Goal: Task Accomplishment & Management: Manage account settings

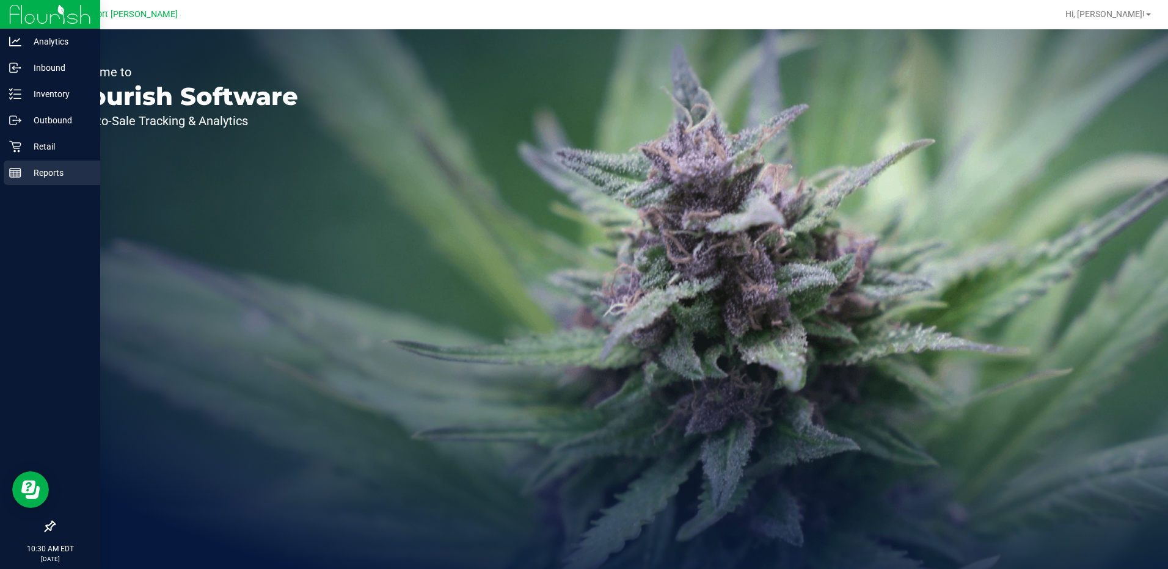
click at [45, 172] on p "Reports" at bounding box center [57, 173] width 73 height 15
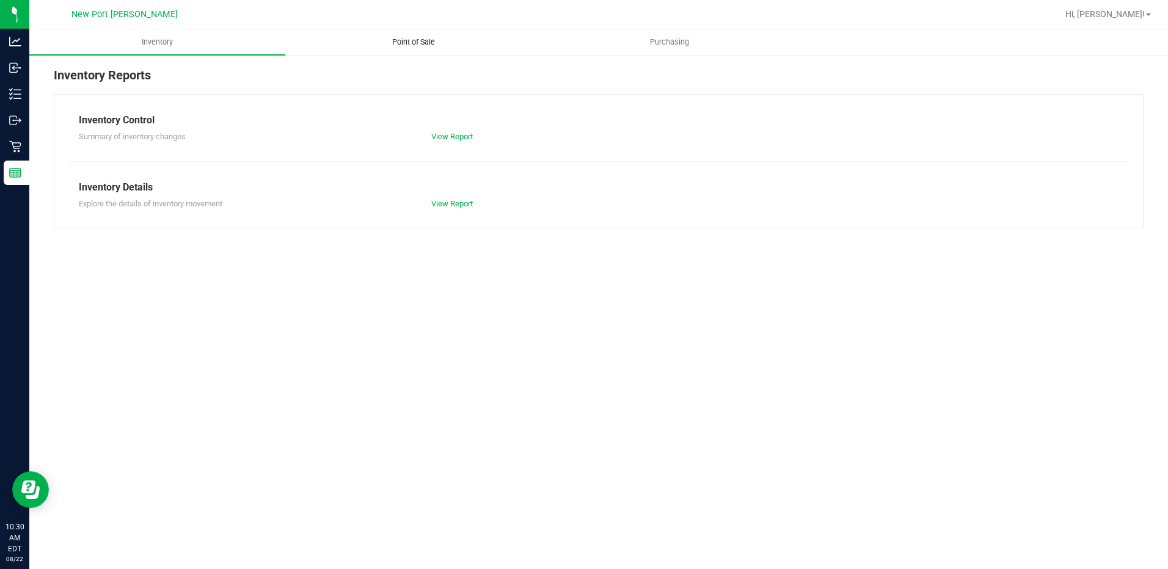
click at [417, 39] on span "Point of Sale" at bounding box center [414, 42] width 76 height 11
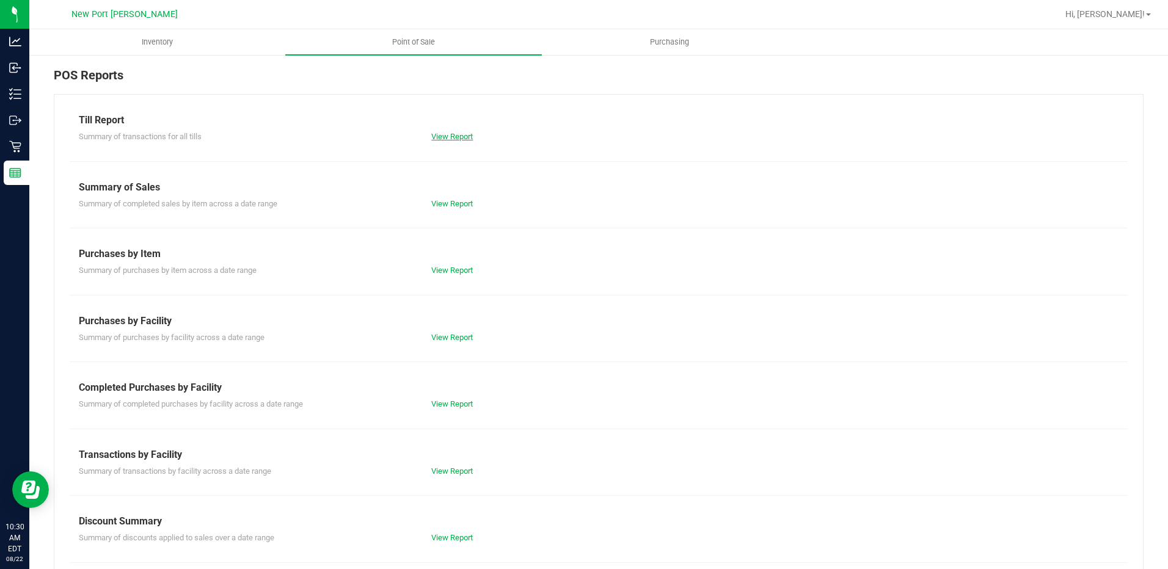
click at [451, 137] on link "View Report" at bounding box center [452, 136] width 42 height 9
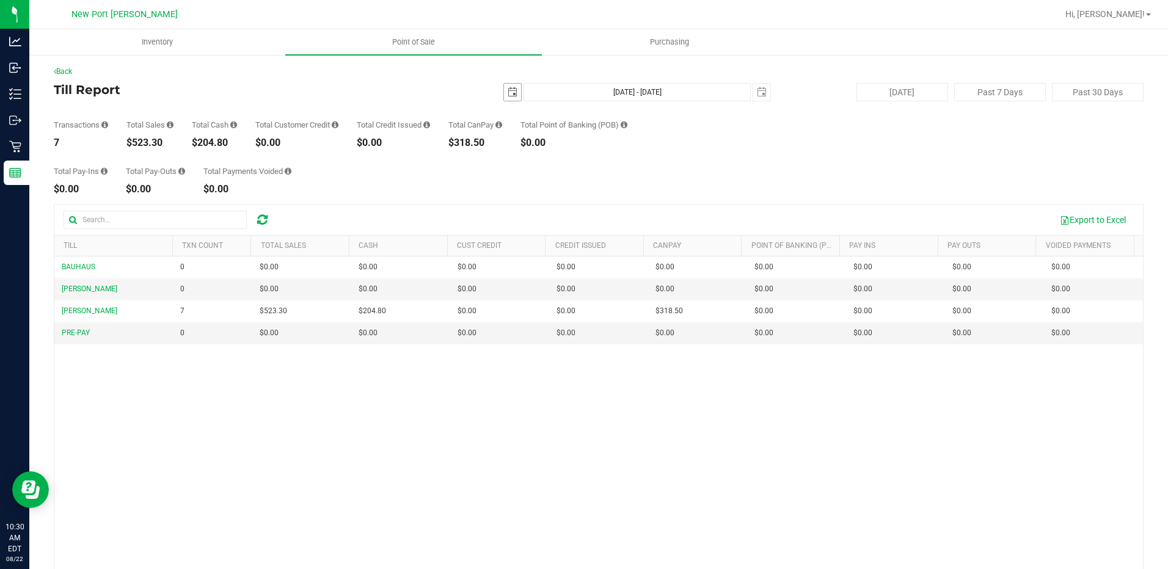
click at [512, 94] on span "select" at bounding box center [512, 92] width 17 height 17
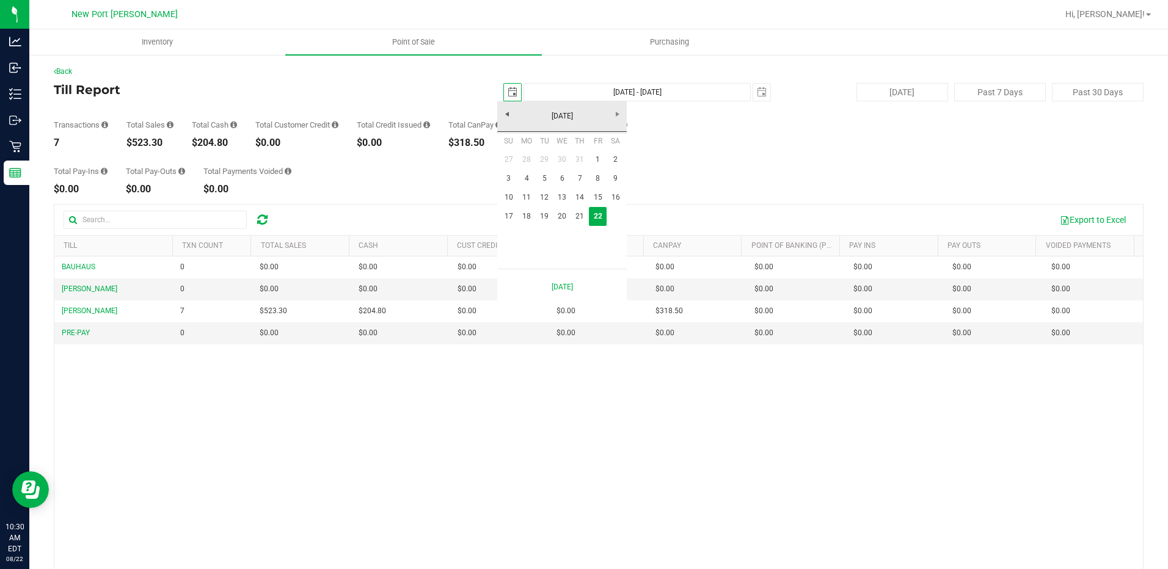
scroll to position [0, 31]
click at [525, 217] on link "18" at bounding box center [526, 216] width 18 height 19
type input "2025-08-18"
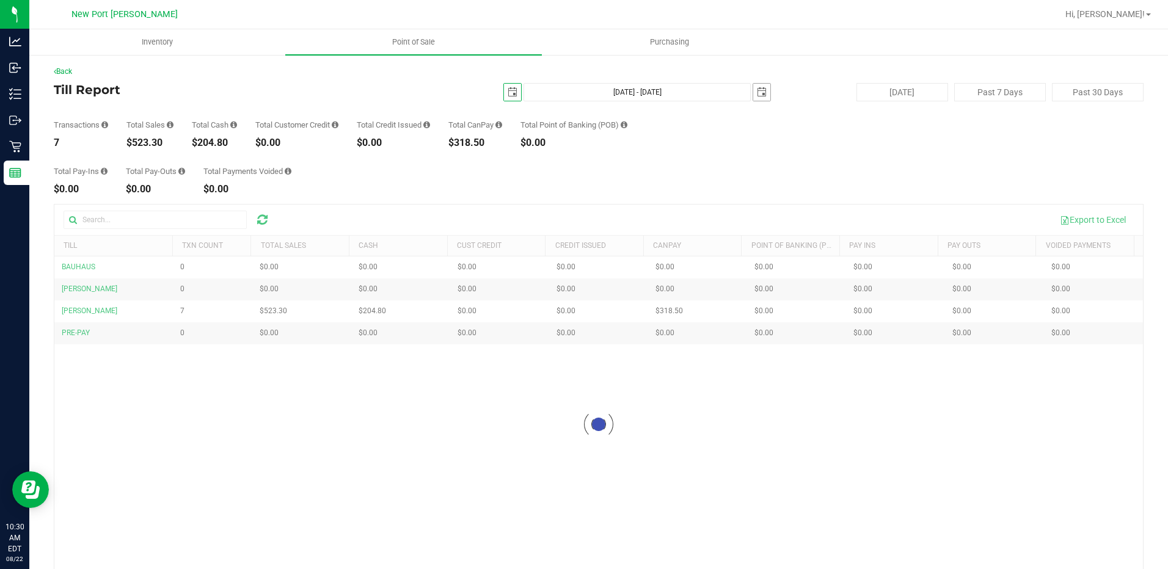
click at [758, 93] on span "select" at bounding box center [762, 92] width 10 height 10
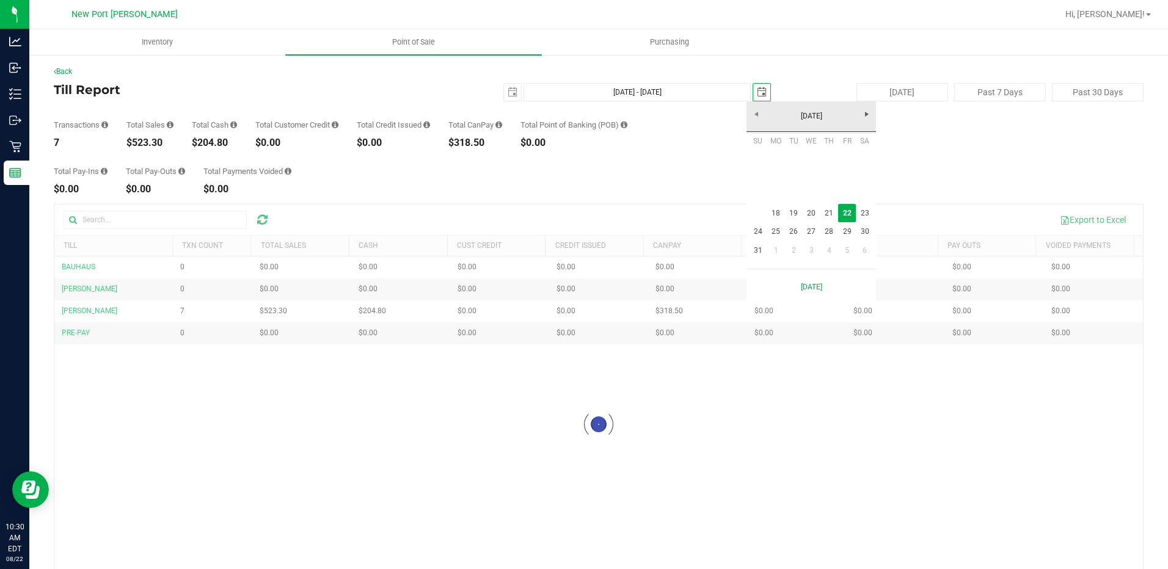
scroll to position [0, 31]
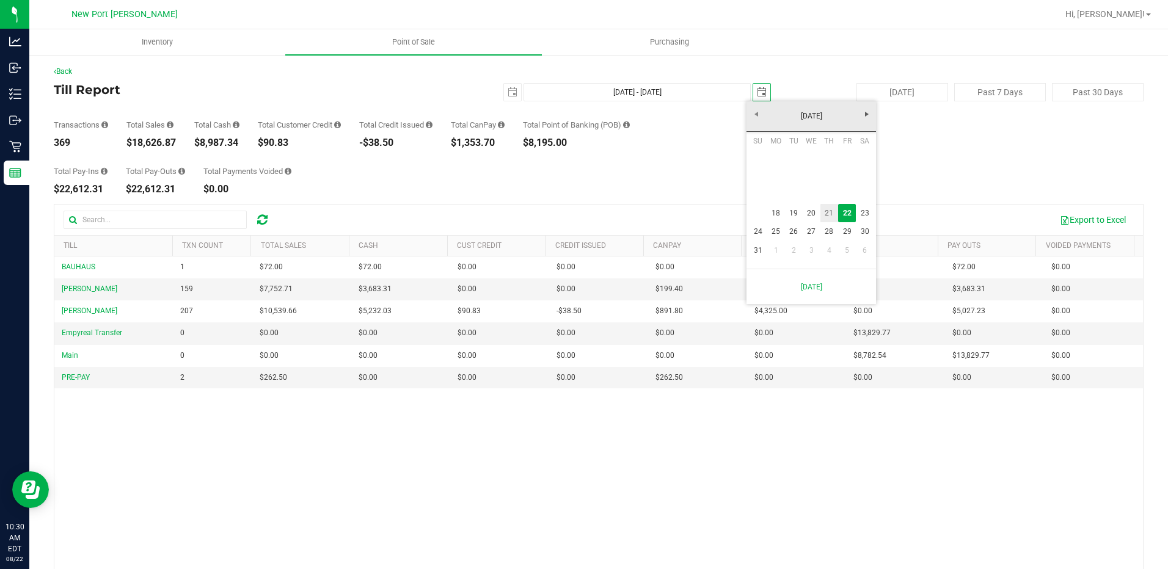
click at [831, 210] on link "21" at bounding box center [829, 213] width 18 height 19
type input "Aug 18, 2025 - Aug 21, 2025"
type input "2025-08-21"
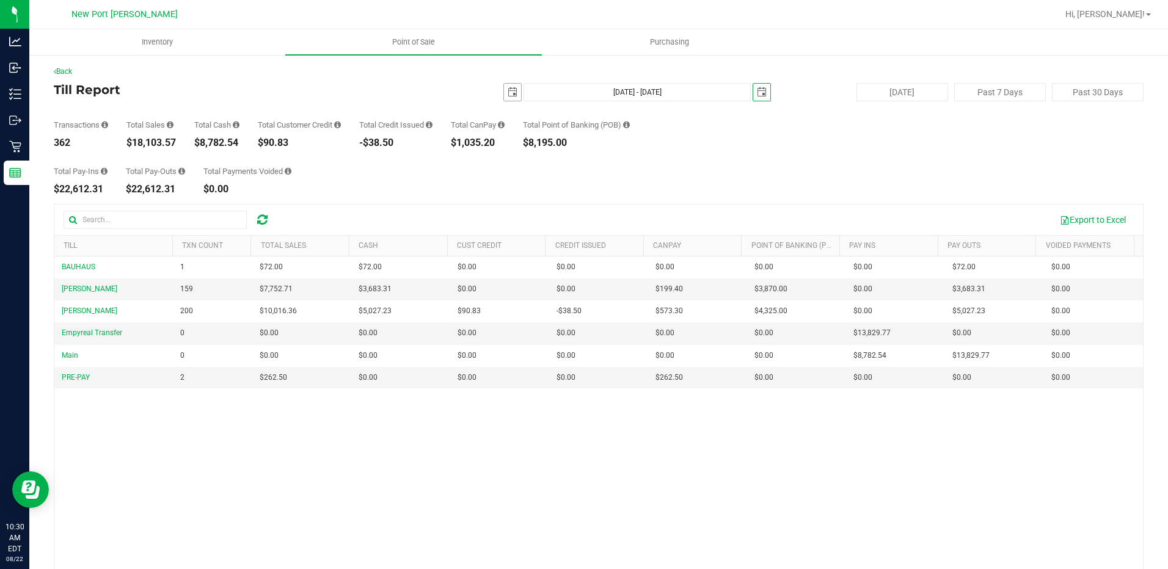
click at [508, 94] on span "select" at bounding box center [513, 92] width 10 height 10
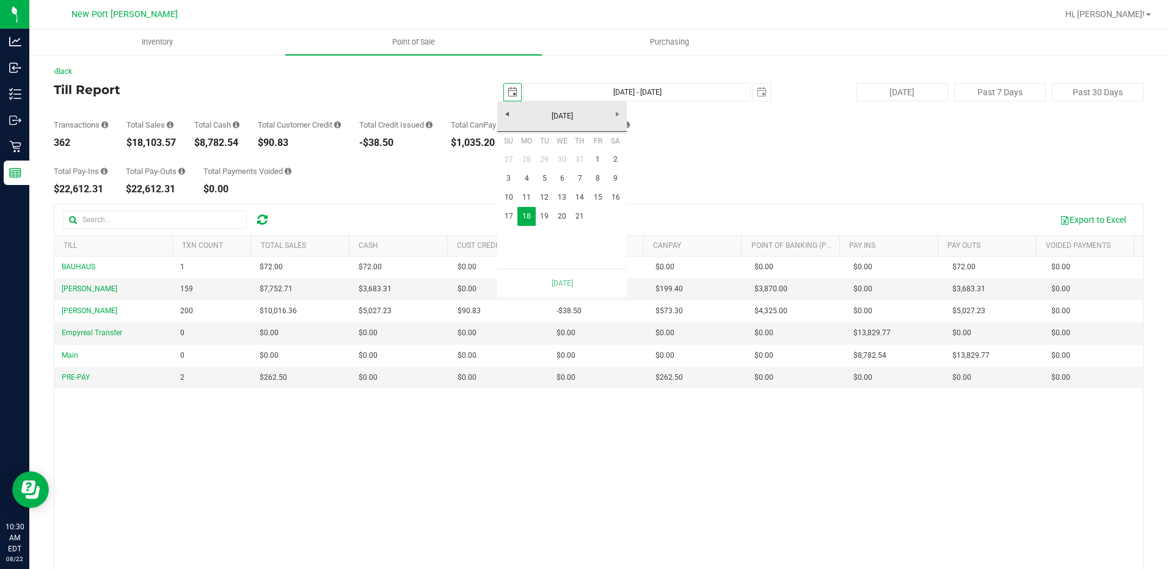
scroll to position [0, 31]
click at [599, 159] on link "1" at bounding box center [598, 159] width 18 height 19
type input "Aug 1, 2025 - Aug 21, 2025"
type input "2025-08-01"
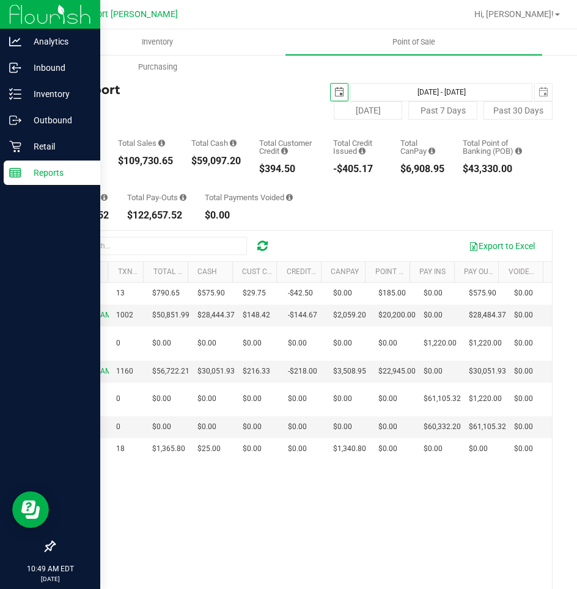
click at [53, 172] on p "Reports" at bounding box center [57, 173] width 73 height 15
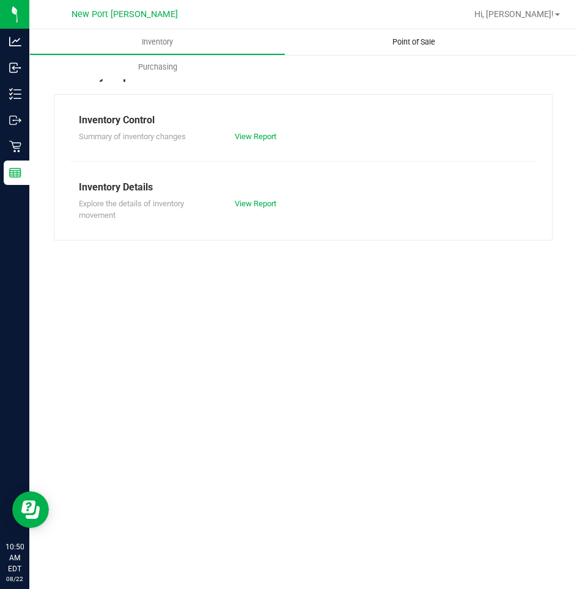
click at [402, 39] on span "Point of Sale" at bounding box center [414, 42] width 76 height 11
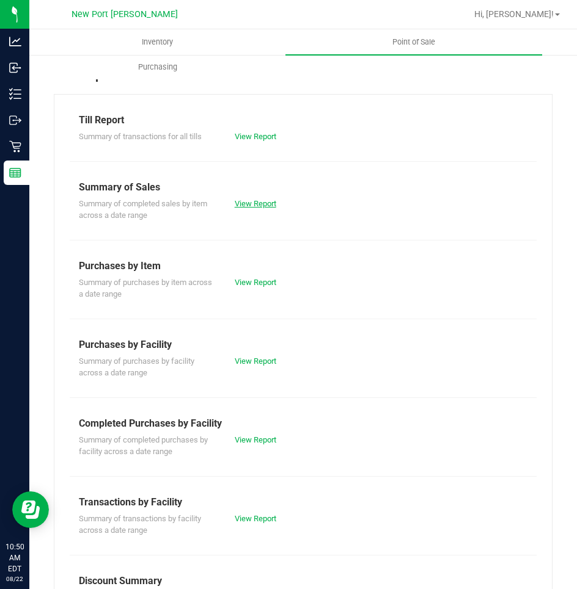
click at [255, 203] on link "View Report" at bounding box center [256, 203] width 42 height 9
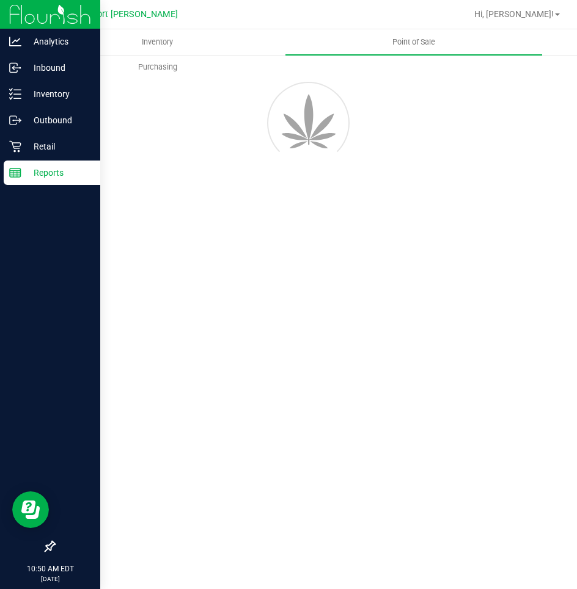
click at [46, 176] on p "Reports" at bounding box center [57, 173] width 73 height 15
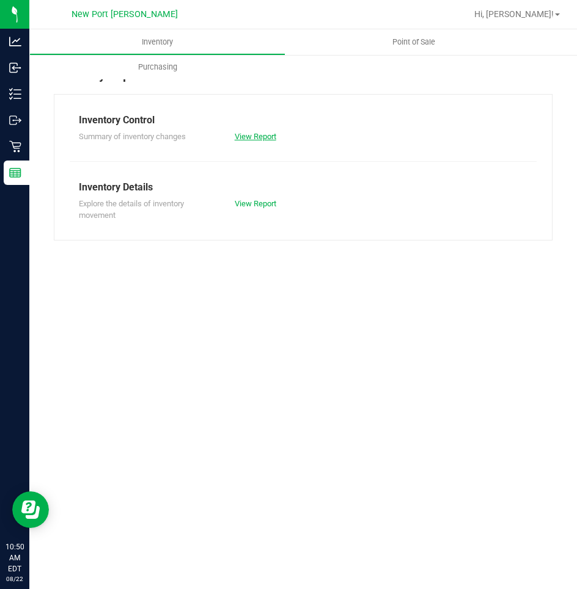
click at [267, 139] on link "View Report" at bounding box center [256, 136] width 42 height 9
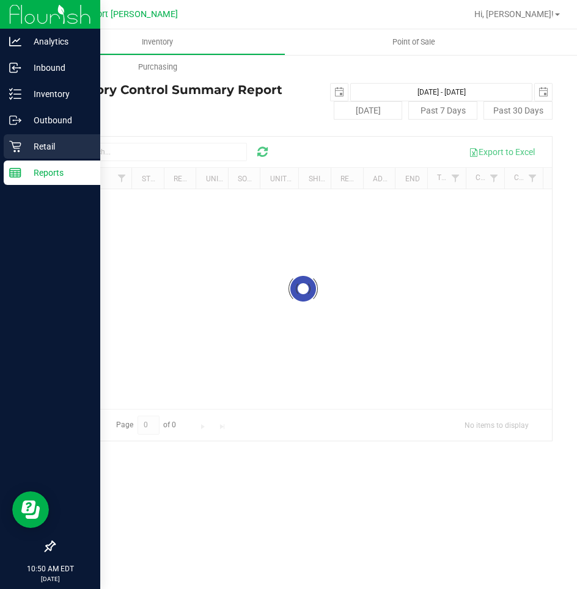
click at [53, 153] on p "Retail" at bounding box center [57, 146] width 73 height 15
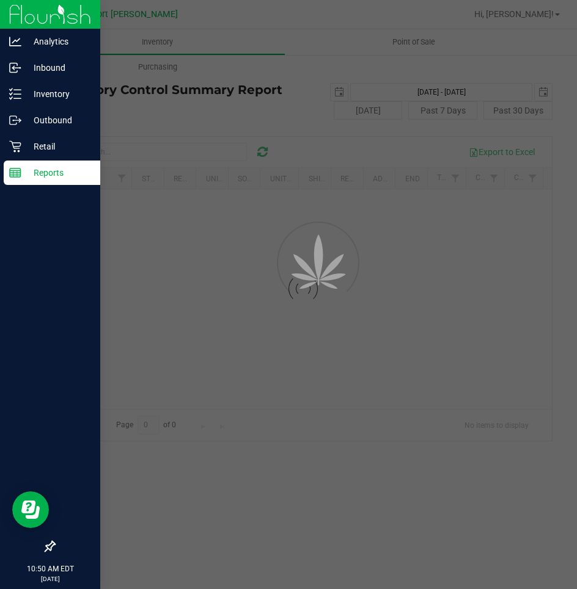
click at [52, 165] on div "Reports" at bounding box center [52, 173] width 97 height 24
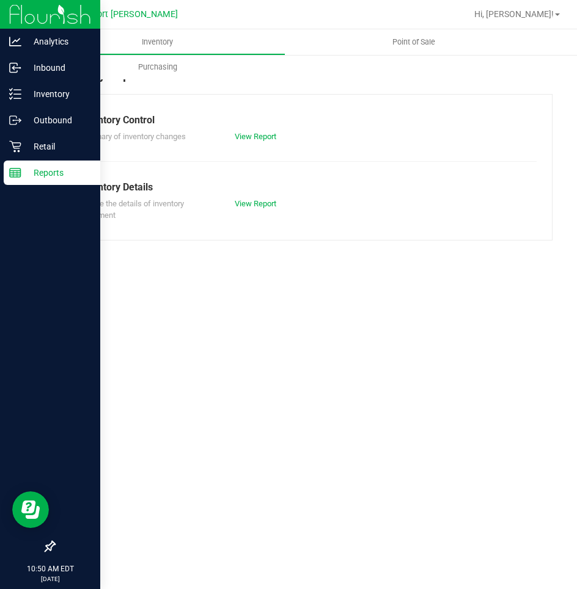
click at [47, 173] on p "Reports" at bounding box center [57, 173] width 73 height 15
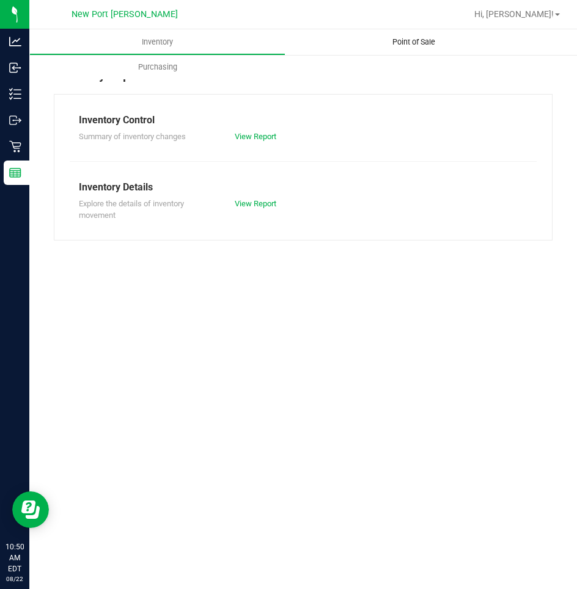
click at [403, 36] on uib-tab-heading "Point of Sale" at bounding box center [413, 42] width 256 height 26
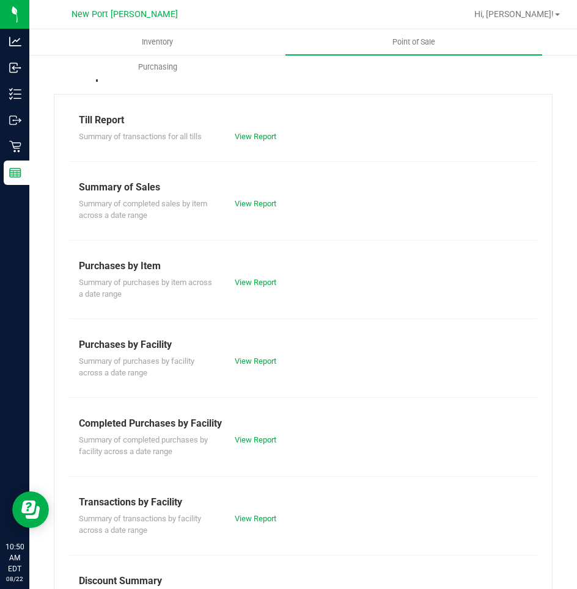
click at [253, 287] on div "View Report" at bounding box center [264, 283] width 78 height 12
click at [253, 282] on link "View Report" at bounding box center [256, 282] width 42 height 9
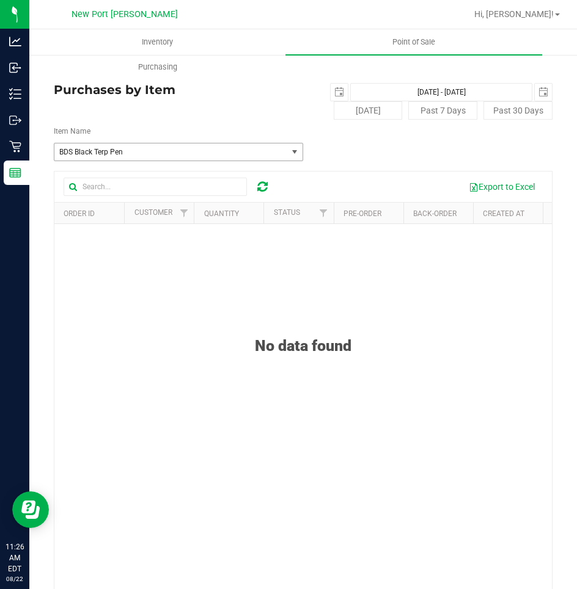
click at [290, 151] on span "select" at bounding box center [295, 152] width 10 height 10
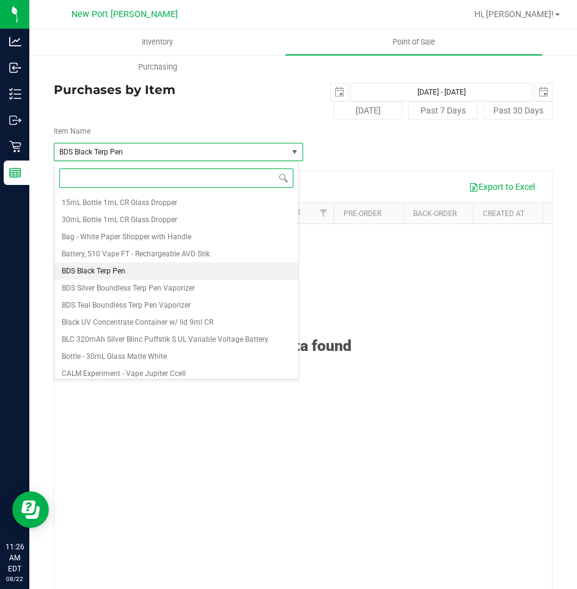
click at [149, 179] on input at bounding box center [176, 178] width 234 height 19
click at [211, 112] on div "Purchases by Item 2025-08-22 Aug 22, 2025 - Aug 22, 2025 2025-08-22 Today Past …" at bounding box center [303, 101] width 498 height 37
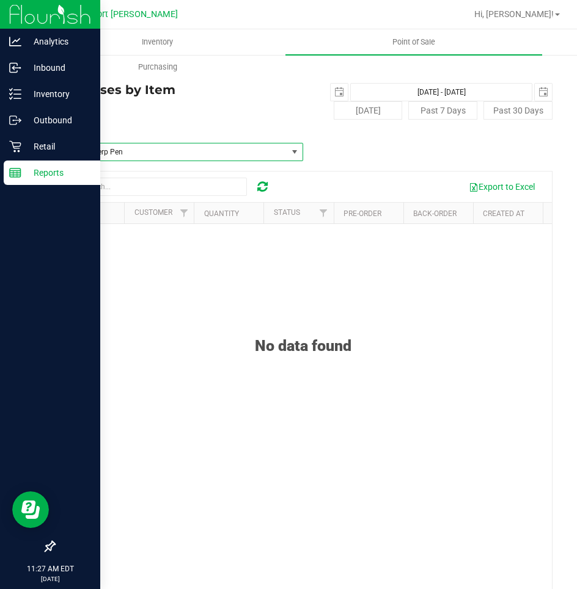
click at [37, 173] on p "Reports" at bounding box center [57, 173] width 73 height 15
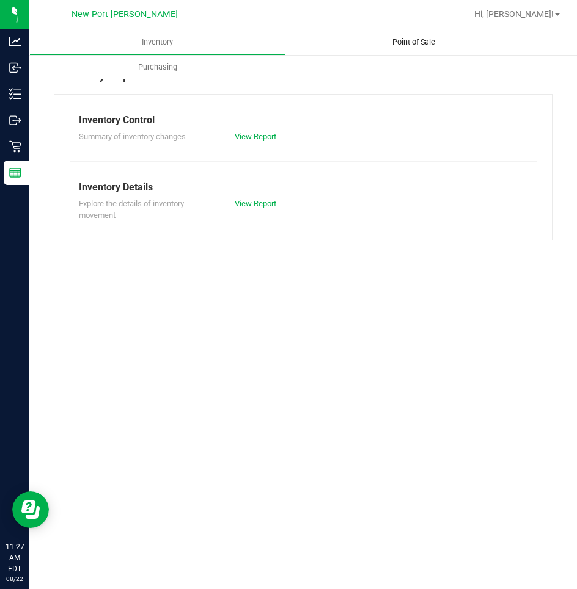
click at [411, 41] on span "Point of Sale" at bounding box center [414, 42] width 76 height 11
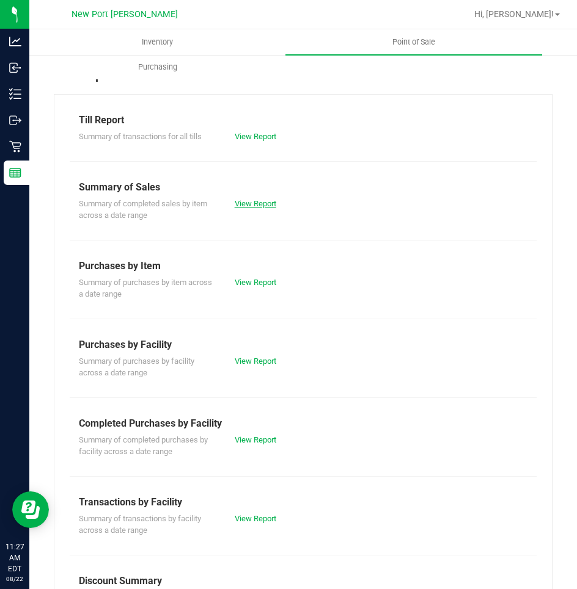
click at [249, 205] on link "View Report" at bounding box center [256, 203] width 42 height 9
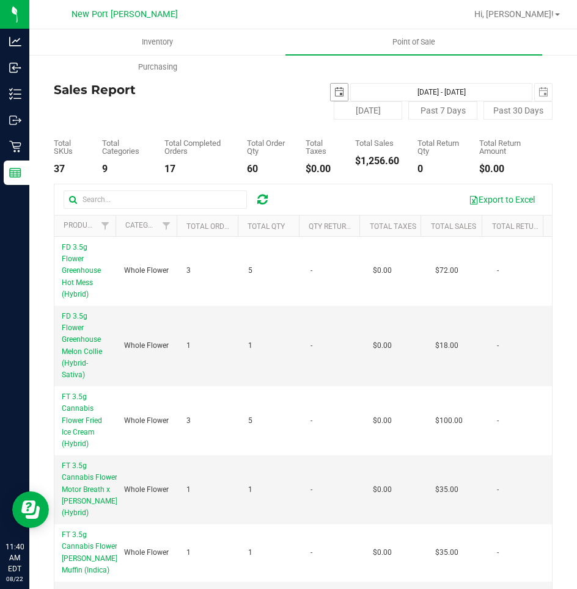
click at [334, 89] on span "select" at bounding box center [339, 92] width 10 height 10
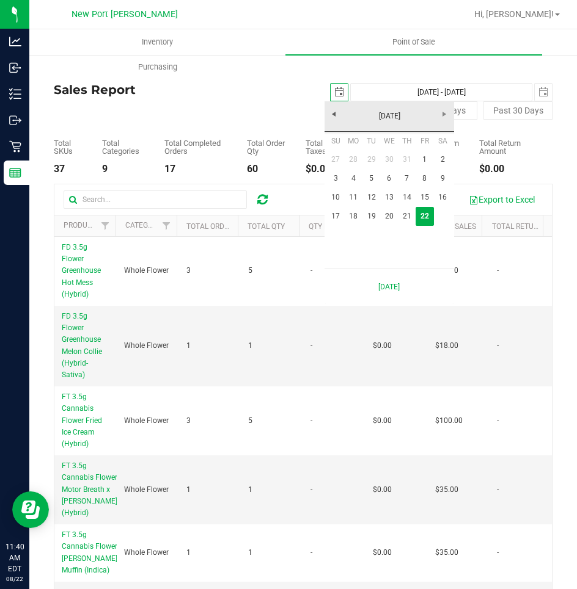
scroll to position [0, 31]
click at [408, 217] on link "21" at bounding box center [407, 216] width 18 height 19
type input "2025-08-21"
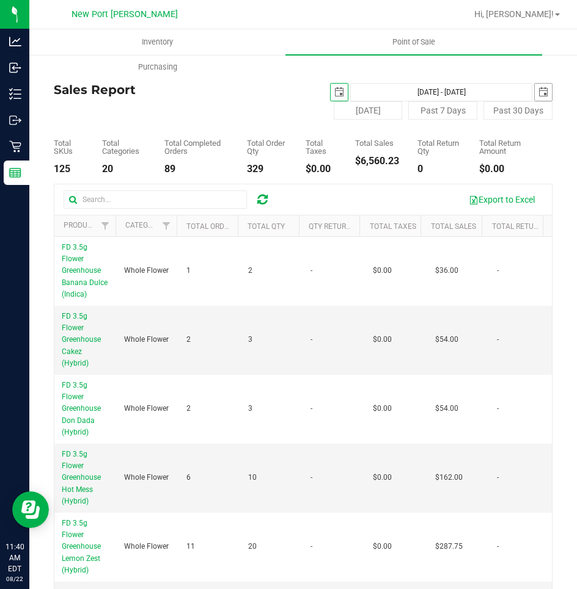
click at [538, 90] on span "select" at bounding box center [543, 92] width 10 height 10
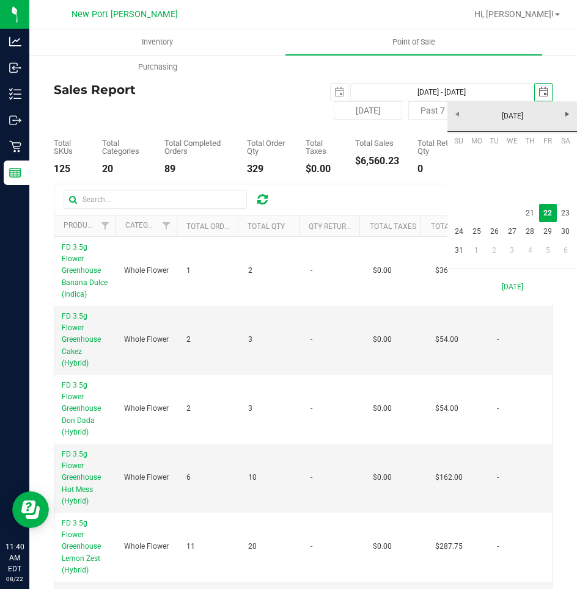
scroll to position [0, 31]
click at [522, 214] on link "21" at bounding box center [530, 213] width 18 height 19
type input "Aug 21, 2025 - Aug 21, 2025"
type input "2025-08-21"
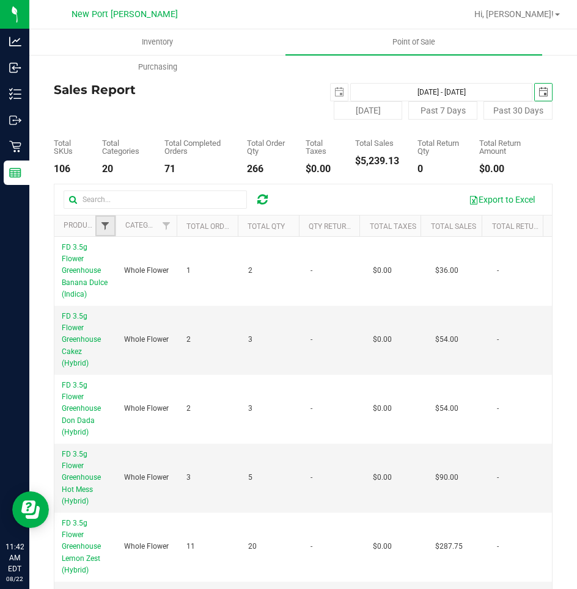
click at [102, 227] on span "Filter" at bounding box center [105, 226] width 10 height 10
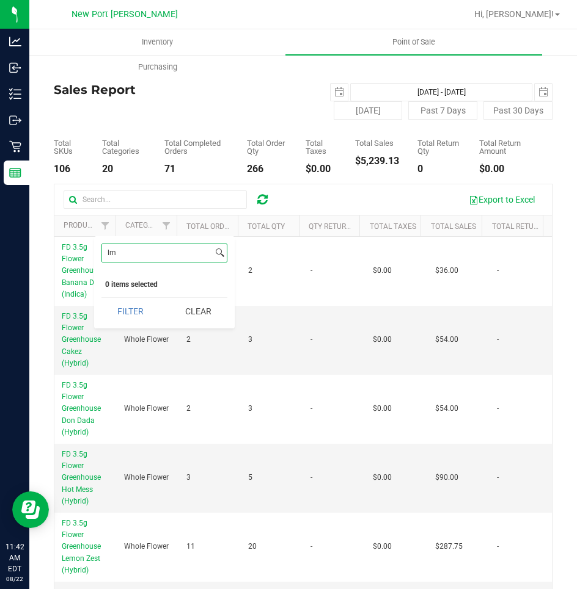
type input "l"
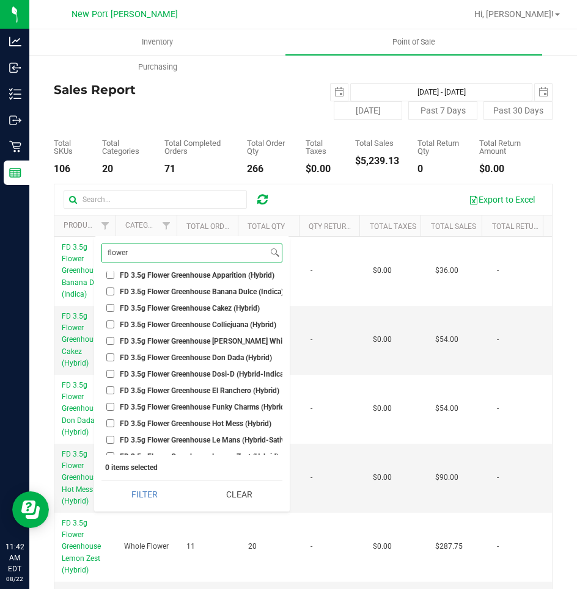
scroll to position [122, 0]
type input "flower"
click at [110, 390] on input "FD 3.5g Flower Greenhouse Lemon Zest (Hybrid)" at bounding box center [110, 391] width 8 height 8
checkbox input "true"
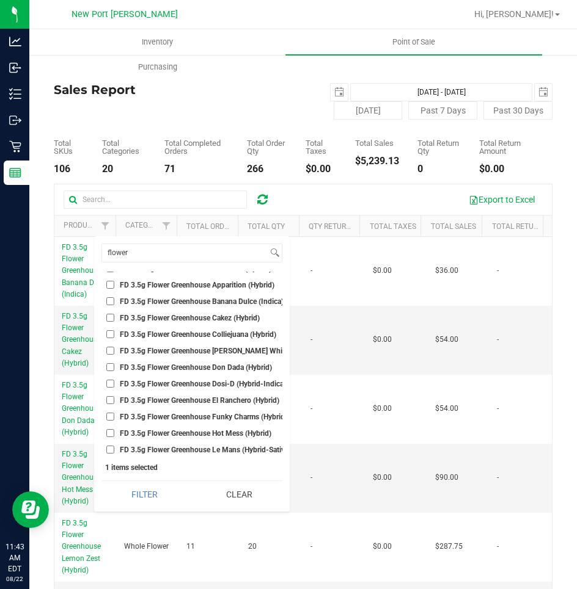
scroll to position [0, 0]
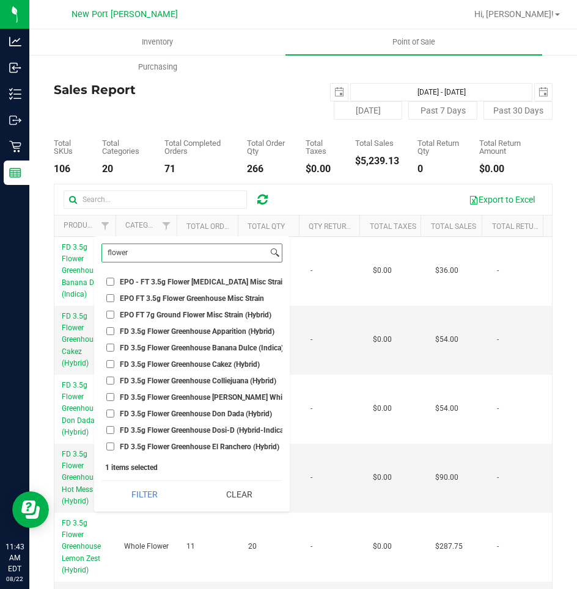
click at [153, 257] on input "flower" at bounding box center [185, 253] width 166 height 18
type input "f"
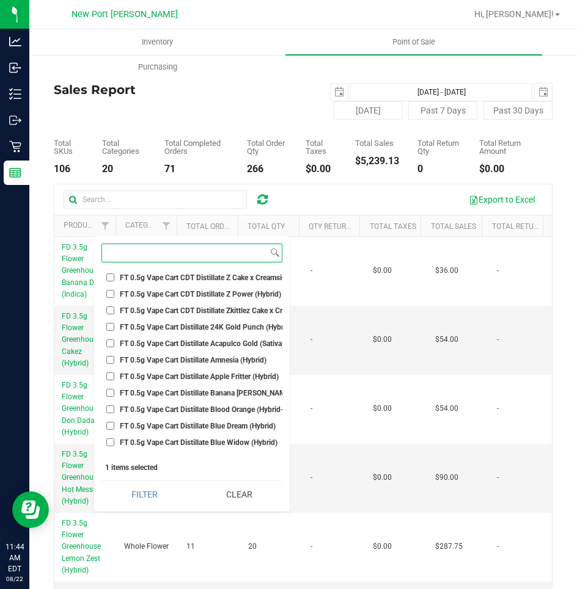
scroll to position [9040, 0]
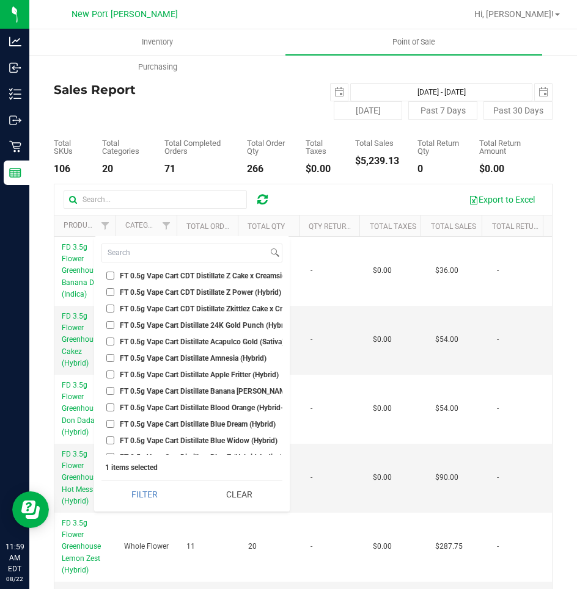
click at [111, 324] on input "FT 0.5g Vape Cart Distillate 24K Gold Punch (Hybrid)" at bounding box center [110, 325] width 8 height 8
checkbox input "true"
click at [108, 345] on input "FT 0.5g Vape Cart Distillate Acapulco Gold (Sativa)" at bounding box center [110, 342] width 8 height 8
checkbox input "true"
click at [111, 359] on input "FT 0.5g Vape Cart Distillate Amnesia (Hybrid)" at bounding box center [110, 358] width 8 height 8
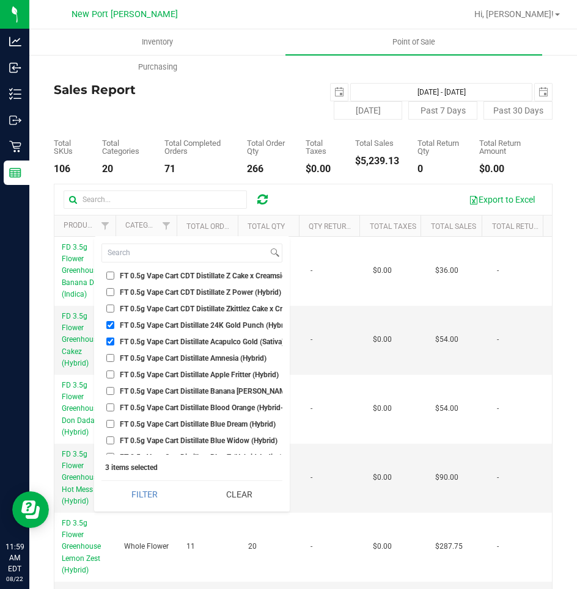
checkbox input "true"
click at [109, 376] on input "FT 0.5g Vape Cart Distillate Apple Fritter (Hybrid)" at bounding box center [110, 375] width 8 height 8
checkbox input "true"
click at [109, 392] on input "FT 0.5g Vape Cart Distillate Banana Runtz (Hybrid)" at bounding box center [110, 391] width 8 height 8
checkbox input "true"
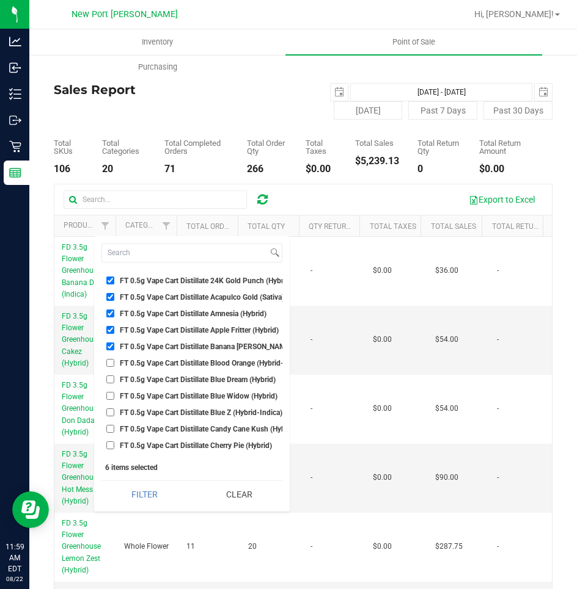
scroll to position [9162, 0]
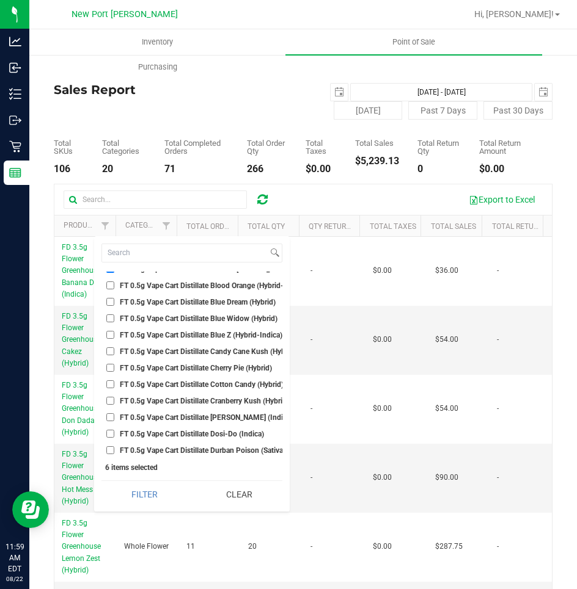
click at [109, 334] on input "FT 0.5g Vape Cart Distillate Blue Z (Hybrid-Indica)" at bounding box center [110, 335] width 8 height 8
checkbox input "true"
click at [111, 384] on input "FT 0.5g Vape Cart Distillate Cotton Candy (Hybrid)" at bounding box center [110, 385] width 8 height 8
checkbox input "true"
click at [111, 418] on input "FT 0.5g Vape Cart Distillate Donny Burger (Indica)" at bounding box center [110, 418] width 8 height 8
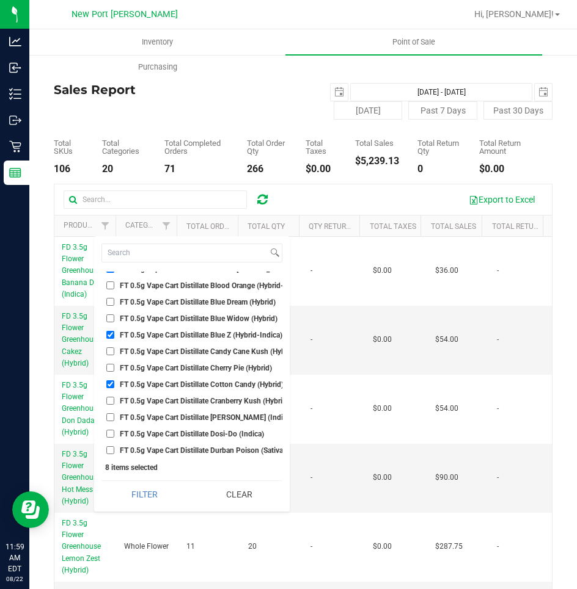
checkbox input "true"
click at [111, 432] on input "FT 0.5g Vape Cart Distillate Dosi-Do (Indica)" at bounding box center [110, 434] width 8 height 8
checkbox input "true"
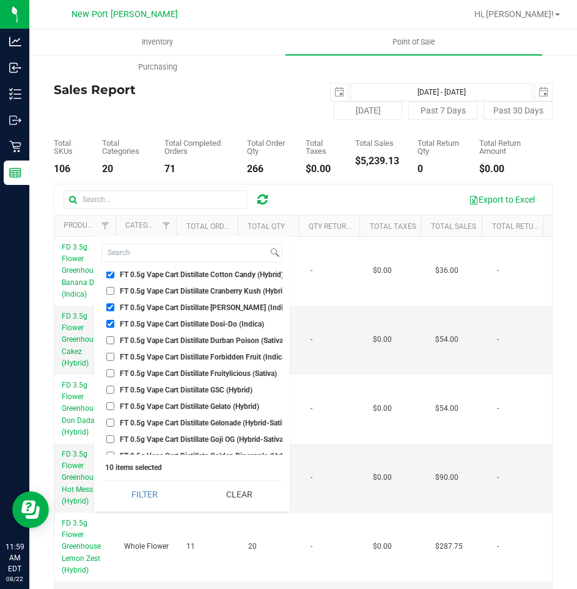
scroll to position [9285, 0]
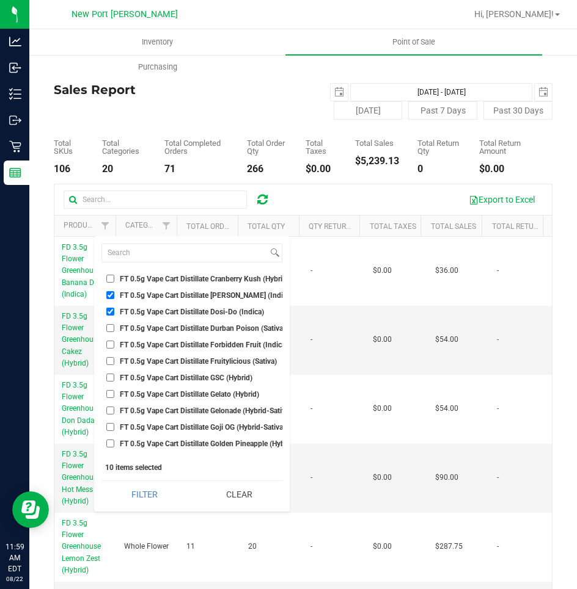
click at [110, 328] on input "FT 0.5g Vape Cart Distillate Durban Poison (Sativa)" at bounding box center [110, 328] width 8 height 8
checkbox input "true"
click at [109, 362] on input "FT 0.5g Vape Cart Distillate Fruitylicious (Sativa)" at bounding box center [110, 361] width 8 height 8
checkbox input "true"
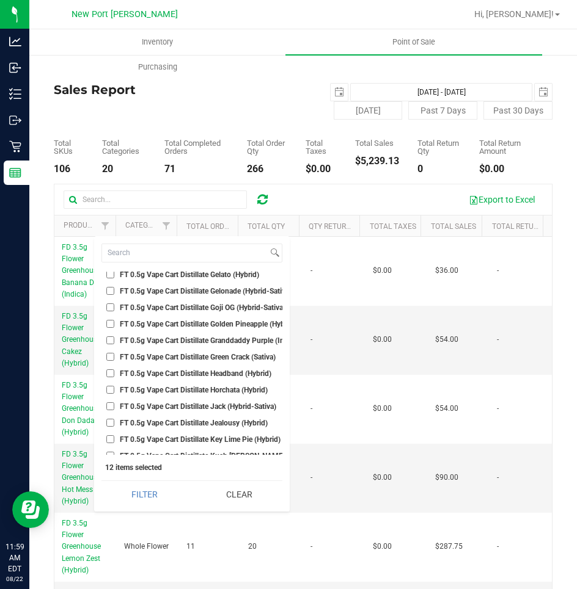
scroll to position [9407, 0]
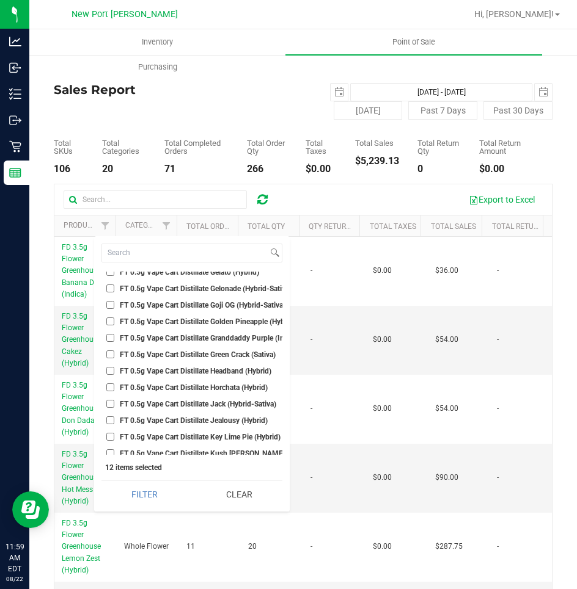
click at [110, 356] on input "FT 0.5g Vape Cart Distillate Green Crack (Sativa)" at bounding box center [110, 355] width 8 height 8
checkbox input "true"
click at [109, 406] on input "FT 0.5g Vape Cart Distillate Jack (Hybrid-Sativa)" at bounding box center [110, 404] width 8 height 8
checkbox input "true"
click at [109, 420] on input "FT 0.5g Vape Cart Distillate Jealousy (Hybrid)" at bounding box center [110, 421] width 8 height 8
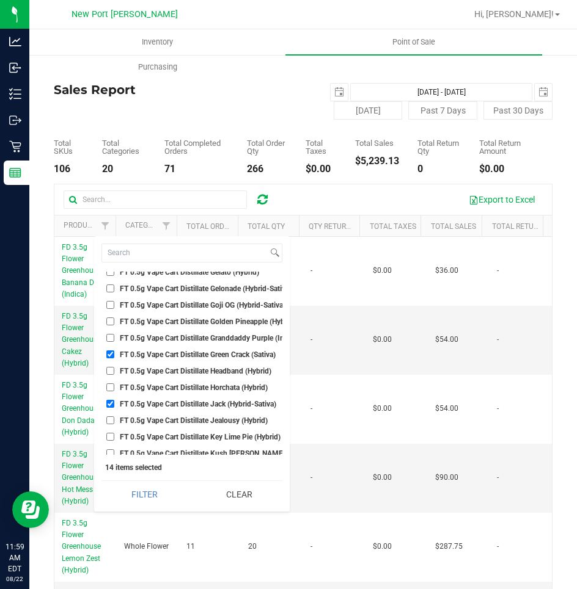
checkbox input "true"
click at [109, 436] on input "FT 0.5g Vape Cart Distillate Key Lime Pie (Hybrid)" at bounding box center [110, 437] width 8 height 8
checkbox input "true"
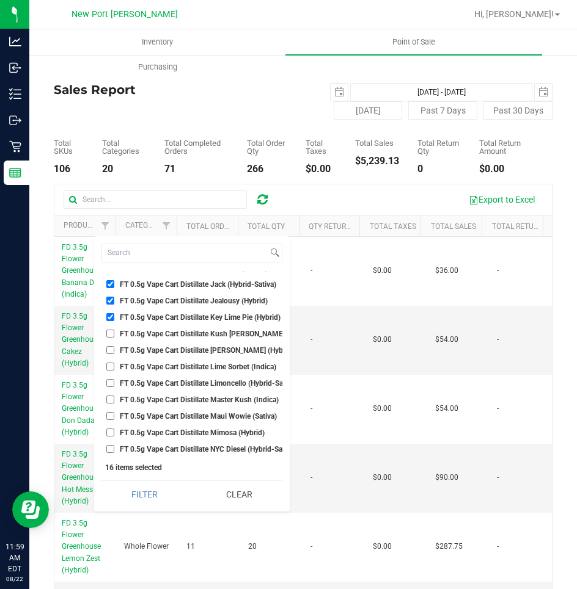
scroll to position [9529, 0]
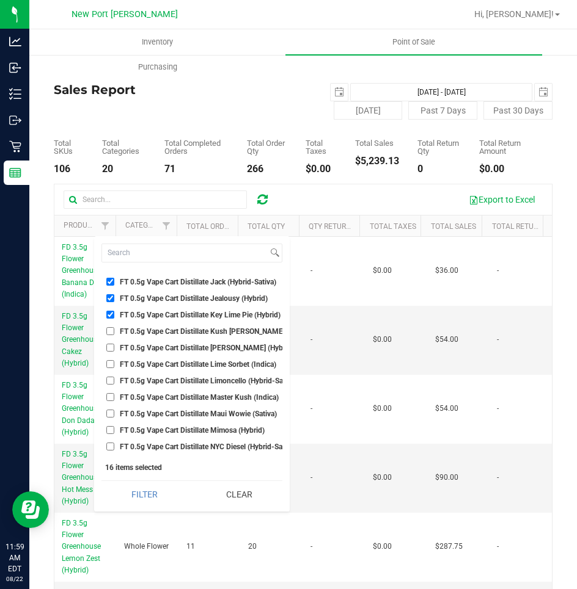
click at [109, 333] on input "FT 0.5g Vape Cart Distillate Kush Mintz (Hybrid)" at bounding box center [110, 331] width 8 height 8
checkbox input "true"
click at [110, 365] on input "FT 0.5g Vape Cart Distillate Lime Sorbet (Indica)" at bounding box center [110, 364] width 8 height 8
checkbox input "true"
click at [109, 398] on input "FT 0.5g Vape Cart Distillate Master Kush (Indica)" at bounding box center [110, 397] width 8 height 8
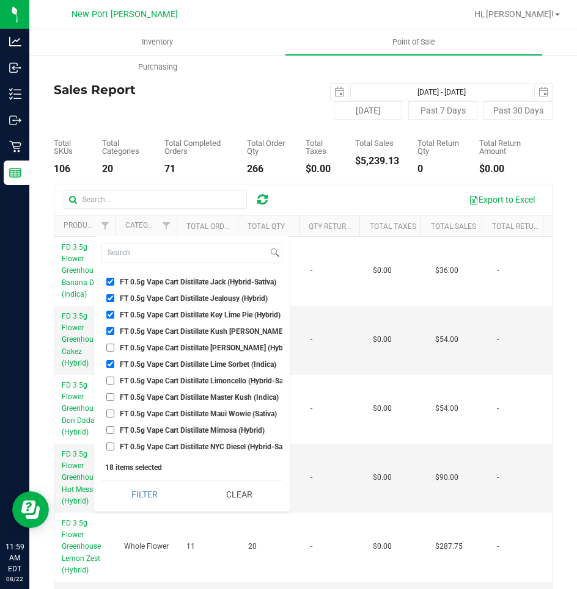
checkbox input "true"
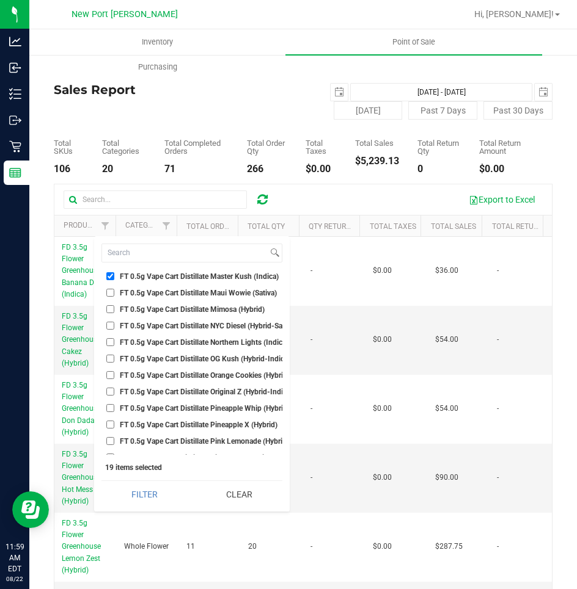
scroll to position [9651, 0]
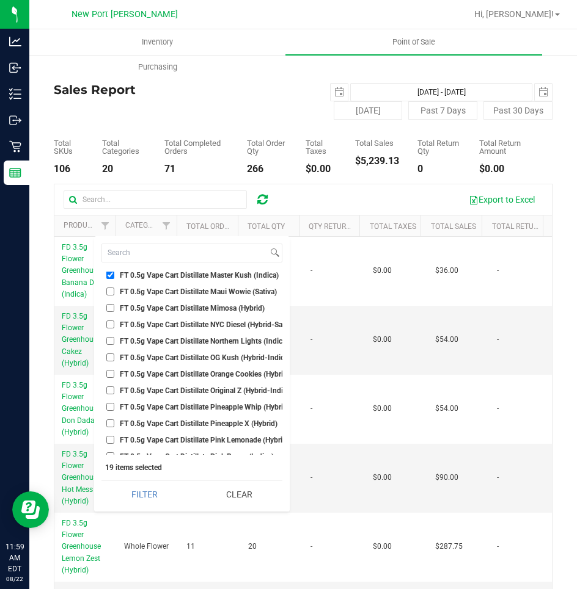
click at [110, 324] on input "FT 0.5g Vape Cart Distillate NYC Diesel (Hybrid-Sativa)" at bounding box center [110, 325] width 8 height 8
checkbox input "true"
click at [109, 340] on input "FT 0.5g Vape Cart Distillate Northern Lights (Indica)" at bounding box center [110, 341] width 8 height 8
checkbox input "true"
click at [109, 423] on input "FT 0.5g Vape Cart Distillate Pineapple X (Hybrid)" at bounding box center [110, 424] width 8 height 8
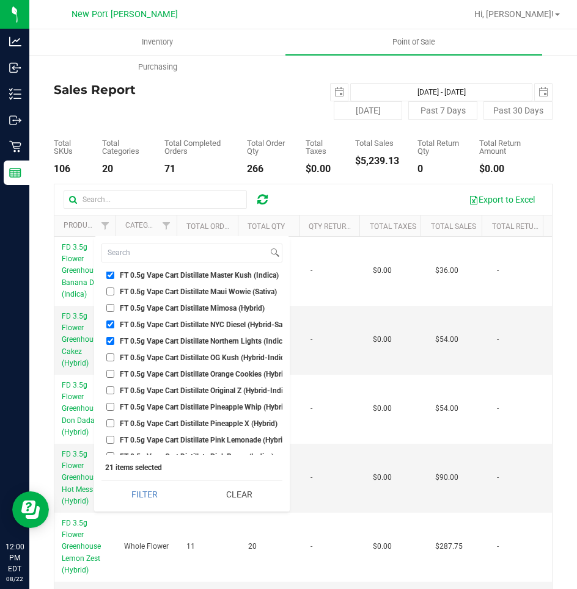
checkbox input "true"
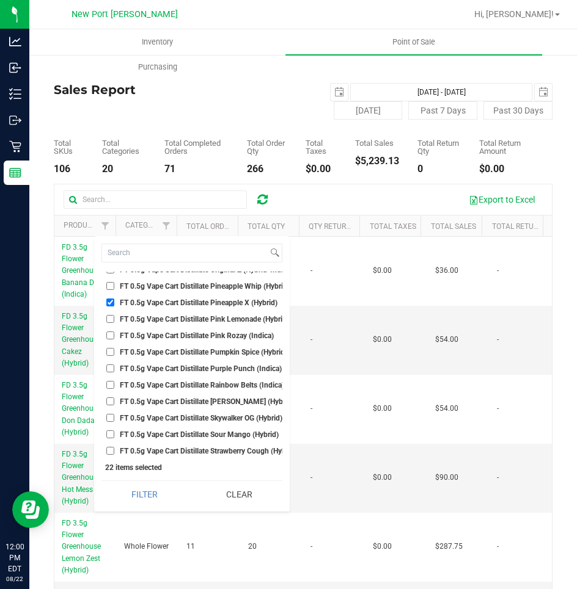
scroll to position [9773, 0]
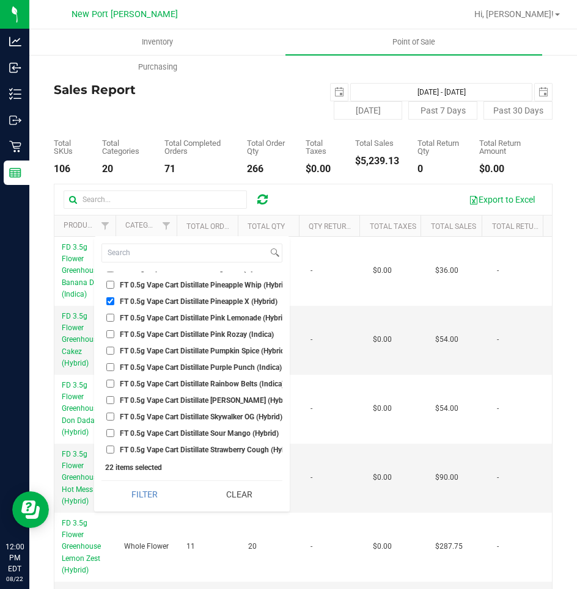
click at [109, 319] on input "FT 0.5g Vape Cart Distillate Pink Lemonade (Hybrid-Indica)" at bounding box center [110, 318] width 8 height 8
click at [112, 319] on input "FT 0.5g Vape Cart Distillate Pink Lemonade (Hybrid-Indica)" at bounding box center [110, 318] width 8 height 8
checkbox input "false"
click at [113, 366] on input "FT 0.5g Vape Cart Distillate Purple Punch (Indica)" at bounding box center [110, 367] width 8 height 8
checkbox input "true"
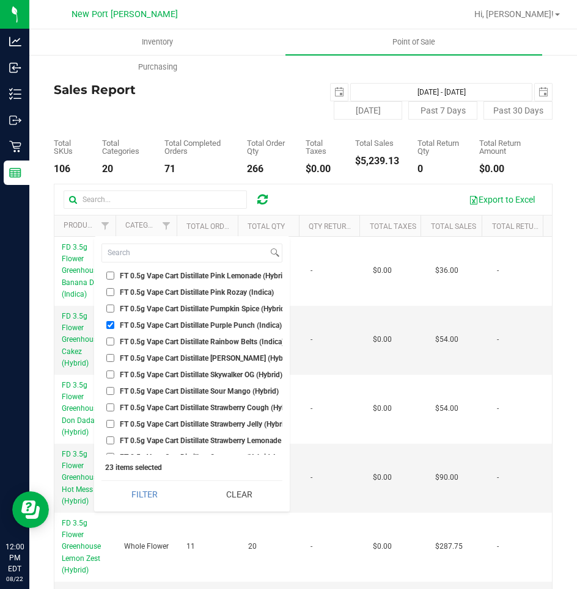
scroll to position [9834, 0]
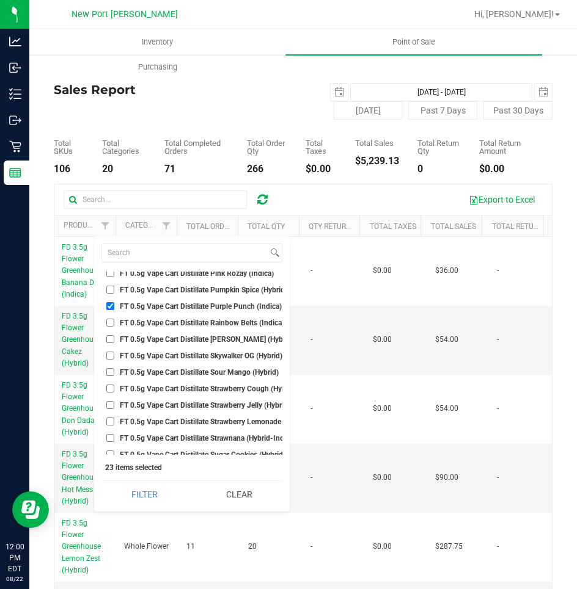
click at [111, 390] on input "FT 0.5g Vape Cart Distillate Strawberry Cough (Hybrid-Sativa)" at bounding box center [110, 389] width 8 height 8
checkbox input "true"
click at [109, 403] on input "FT 0.5g Vape Cart Distillate Strawberry Jelly (Hybrid)" at bounding box center [110, 405] width 8 height 8
checkbox input "true"
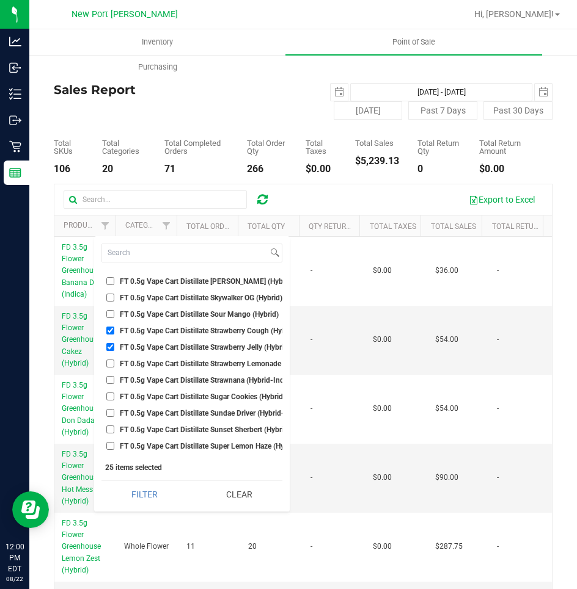
scroll to position [9957, 0]
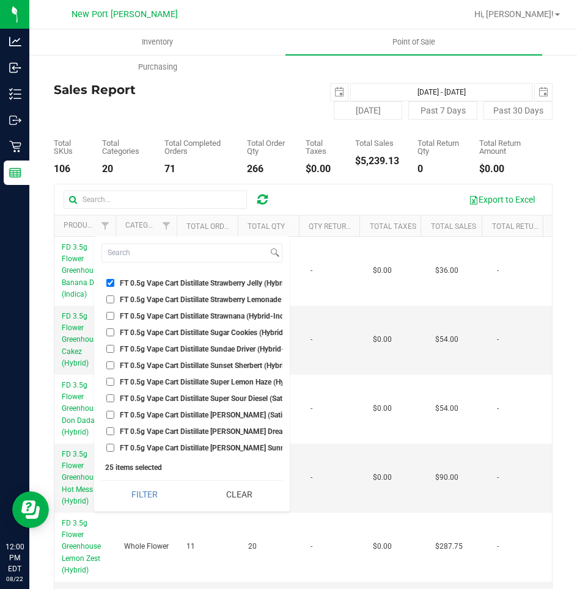
click at [108, 432] on input "FT 0.5g Vape Cart Distillate Tangie Dream (Sativa)" at bounding box center [110, 432] width 8 height 8
checkbox input "true"
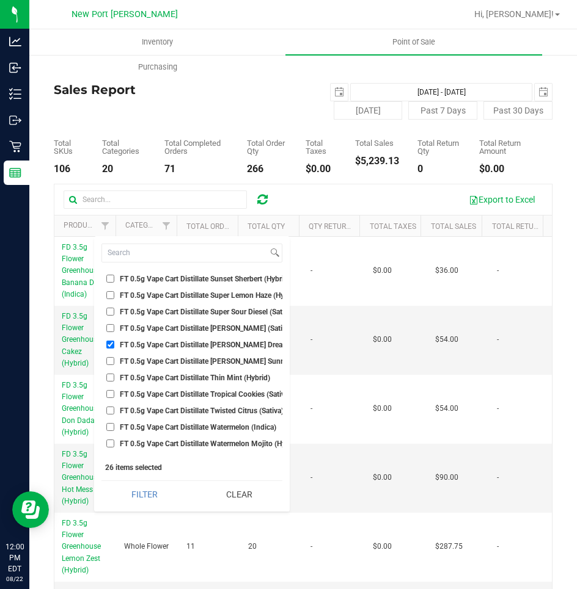
scroll to position [10079, 0]
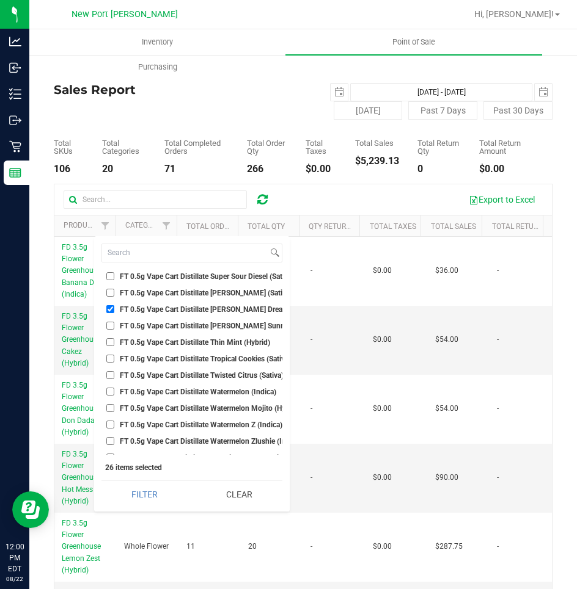
click at [109, 359] on input "FT 0.5g Vape Cart Distillate Tropical Cookies (Sativa)" at bounding box center [110, 359] width 8 height 8
checkbox input "true"
click at [111, 408] on input "FT 0.5g Vape Cart Distillate Watermelon Mojito (Hybrid)" at bounding box center [110, 408] width 8 height 8
checkbox input "true"
click at [111, 423] on input "FT 0.5g Vape Cart Distillate Watermelon Z (Indica)" at bounding box center [110, 425] width 8 height 8
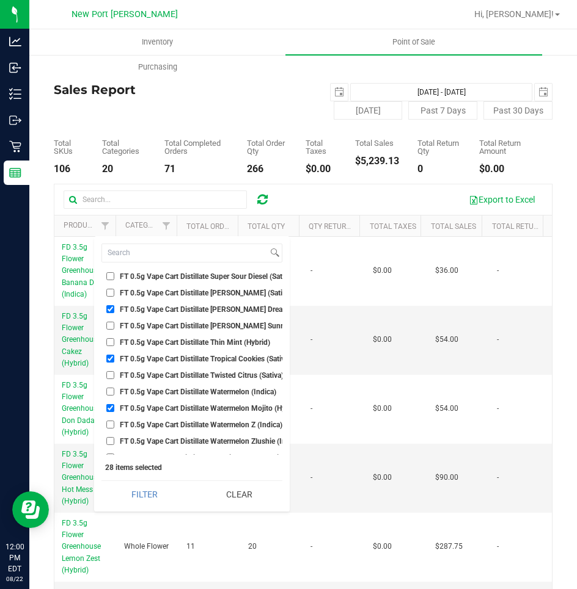
checkbox input "true"
click at [108, 442] on input "FT 0.5g Vape Cart Distillate Watermelon Zlushie (Indica)" at bounding box center [110, 441] width 8 height 8
checkbox input "true"
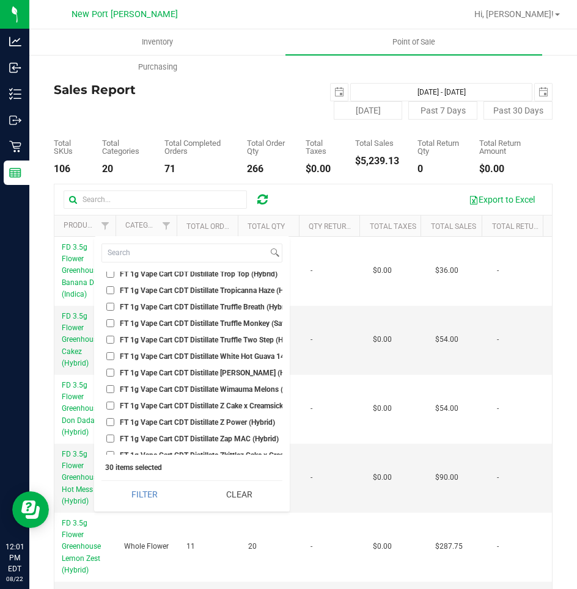
scroll to position [17775, 0]
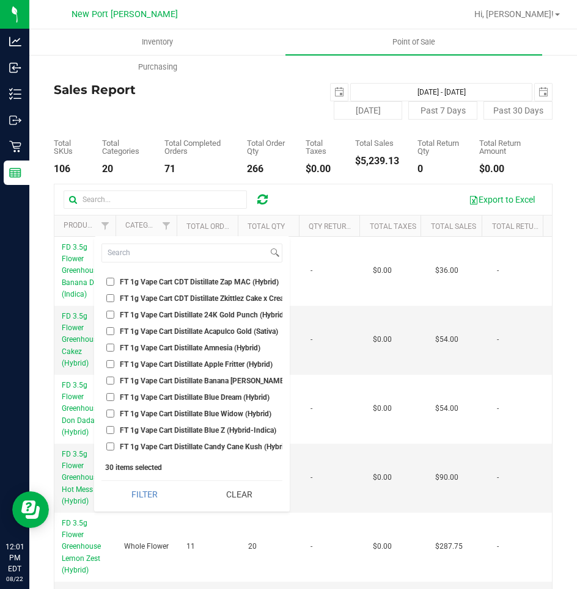
click at [109, 315] on input "FT 1g Vape Cart Distillate 24K Gold Punch (Hybrid)" at bounding box center [110, 315] width 8 height 8
checkbox input "true"
click at [111, 330] on input "FT 1g Vape Cart Distillate Acapulco Gold (Sativa)" at bounding box center [110, 331] width 8 height 8
checkbox input "true"
click at [107, 349] on input "FT 1g Vape Cart Distillate Amnesia (Hybrid)" at bounding box center [110, 348] width 8 height 8
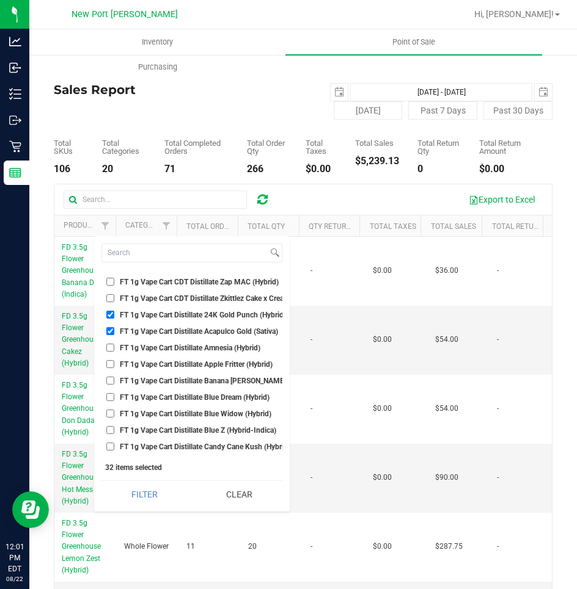
checkbox input "true"
click at [110, 379] on input "FT 1g Vape Cart Distillate Banana Runtz (Hybrid)" at bounding box center [110, 381] width 8 height 8
checkbox input "true"
click at [108, 428] on input "FT 1g Vape Cart Distillate Blue Z (Hybrid-Indica)" at bounding box center [110, 430] width 8 height 8
checkbox input "true"
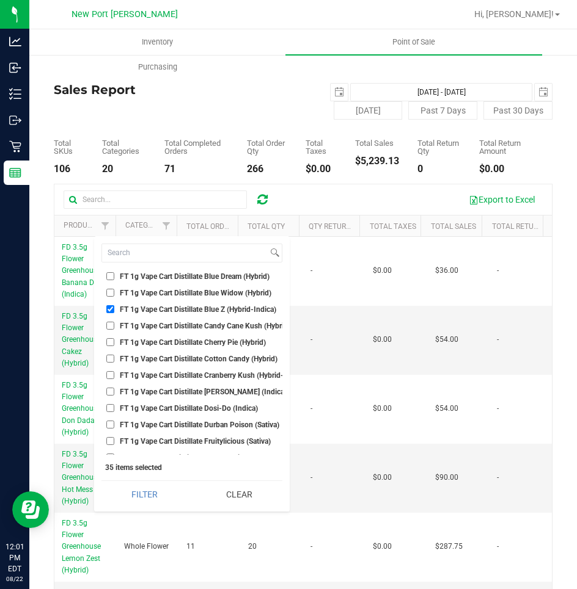
scroll to position [17897, 0]
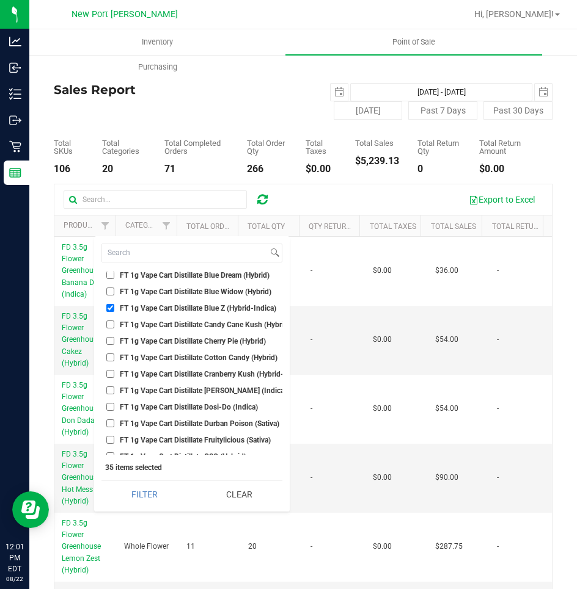
click at [109, 358] on input "FT 1g Vape Cart Distillate Cotton Candy (Hybrid)" at bounding box center [110, 358] width 8 height 8
checkbox input "true"
click at [110, 390] on input "FT 1g Vape Cart Distillate Donny Burger (Indica)" at bounding box center [110, 391] width 8 height 8
checkbox input "true"
click at [109, 406] on input "FT 1g Vape Cart Distillate Dosi-Do (Indica)" at bounding box center [110, 407] width 8 height 8
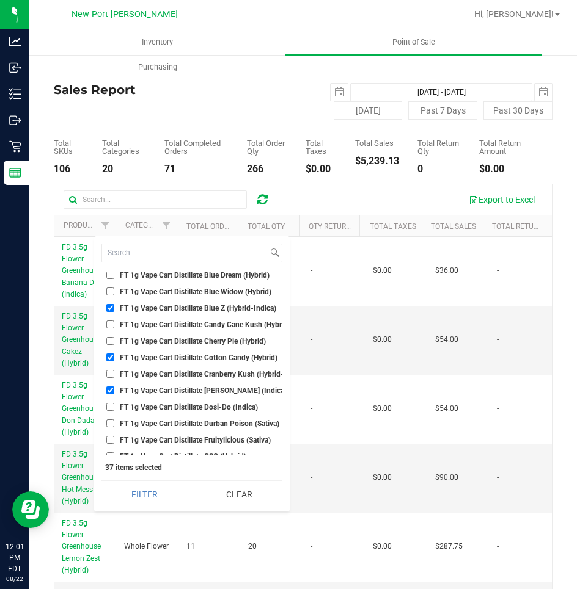
checkbox input "true"
click at [110, 421] on input "FT 1g Vape Cart Distillate Durban Poison (Sativa)" at bounding box center [110, 424] width 8 height 8
checkbox input "true"
click at [109, 440] on input "FT 1g Vape Cart Distillate Fruitylicious (Sativa)" at bounding box center [110, 440] width 8 height 8
checkbox input "true"
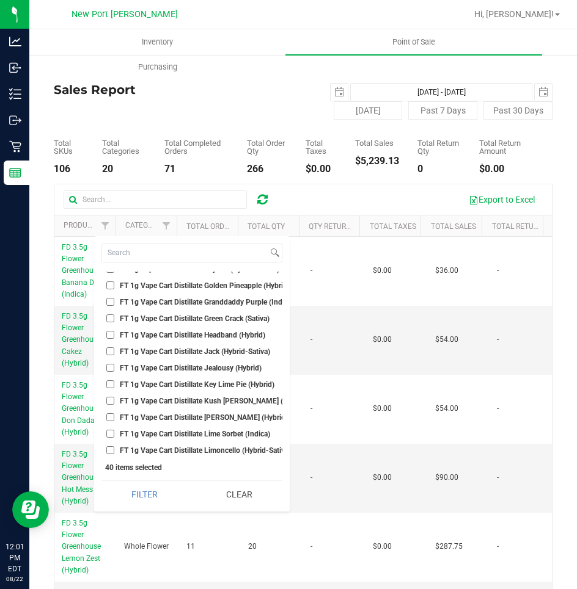
scroll to position [18142, 0]
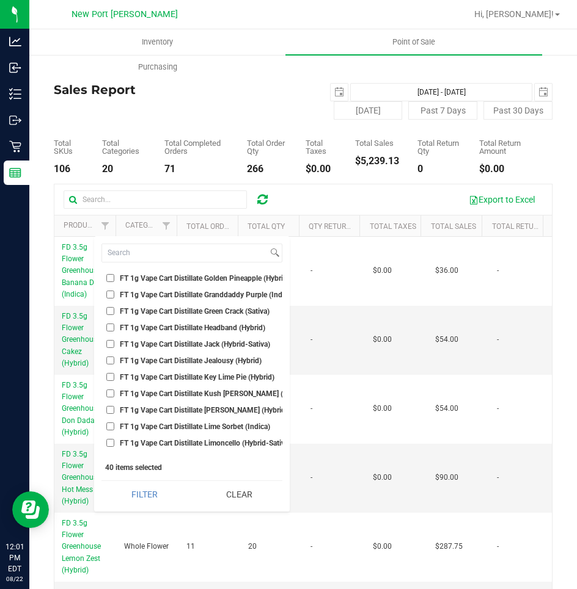
click at [110, 311] on input "FT 1g Vape Cart Distillate Green Crack (Sativa)" at bounding box center [110, 311] width 8 height 8
checkbox input "true"
click at [111, 346] on input "FT 1g Vape Cart Distillate Jack (Hybrid-Sativa)" at bounding box center [110, 344] width 8 height 8
checkbox input "true"
click at [110, 362] on input "FT 1g Vape Cart Distillate Jealousy (Hybrid)" at bounding box center [110, 361] width 8 height 8
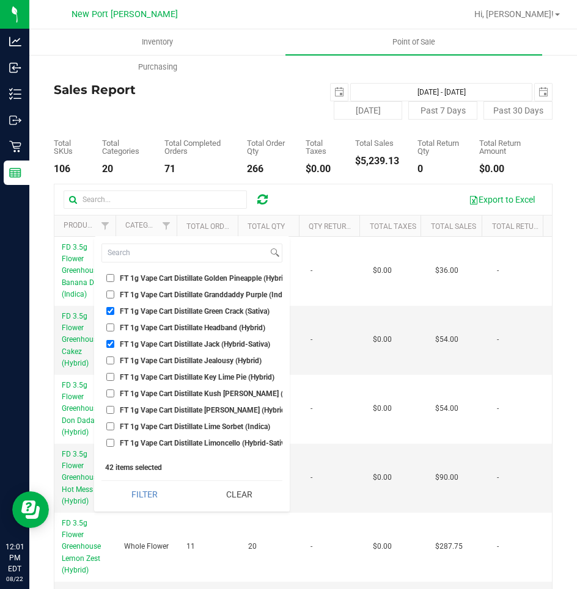
checkbox input "true"
click at [110, 377] on input "FT 1g Vape Cart Distillate Key Lime Pie (Hybrid)" at bounding box center [110, 377] width 8 height 8
checkbox input "true"
click at [111, 394] on input "FT 1g Vape Cart Distillate Kush Mintz (Hybrid)" at bounding box center [110, 394] width 8 height 8
checkbox input "true"
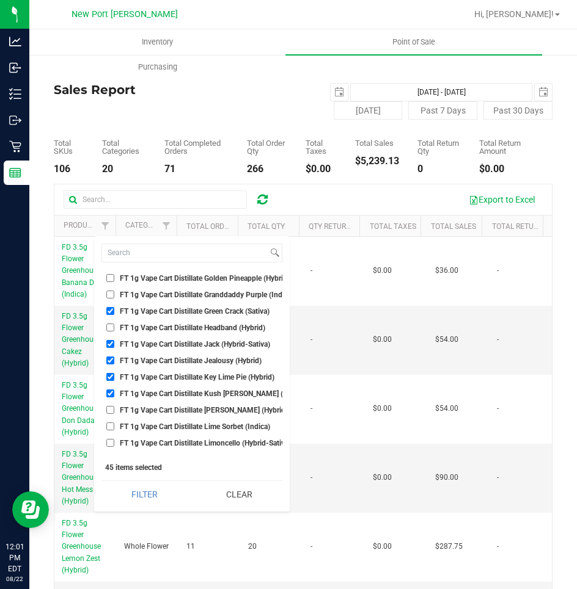
click at [111, 426] on input "FT 1g Vape Cart Distillate Lime Sorbet (Indica)" at bounding box center [110, 427] width 8 height 8
checkbox input "true"
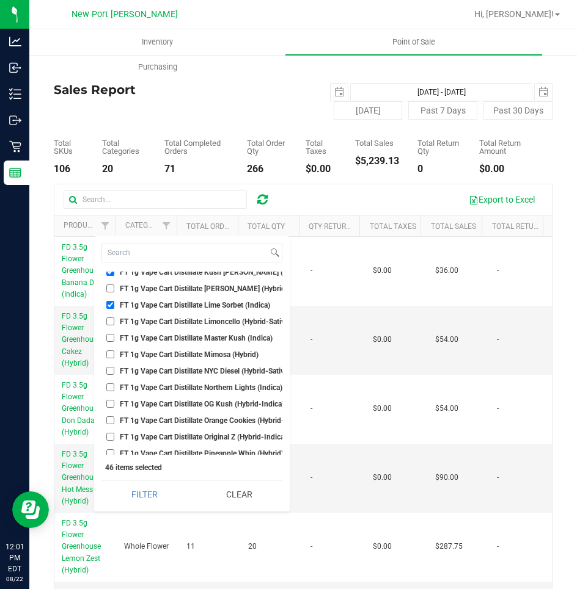
scroll to position [18264, 0]
click at [110, 338] on input "FT 1g Vape Cart Distillate Master Kush (Indica)" at bounding box center [110, 338] width 8 height 8
checkbox input "true"
click at [110, 370] on input "FT 1g Vape Cart Distillate NYC Diesel (Hybrid-Sativa)" at bounding box center [110, 370] width 8 height 8
checkbox input "true"
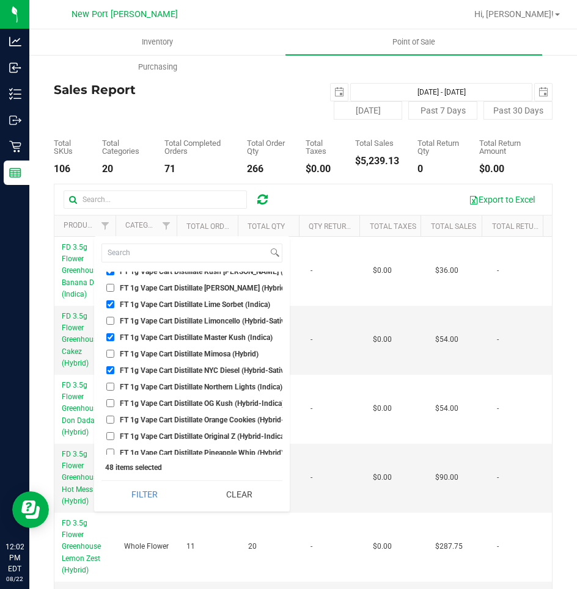
click at [109, 387] on input "FT 1g Vape Cart Distillate Northern Lights (Indica)" at bounding box center [110, 387] width 8 height 8
checkbox input "true"
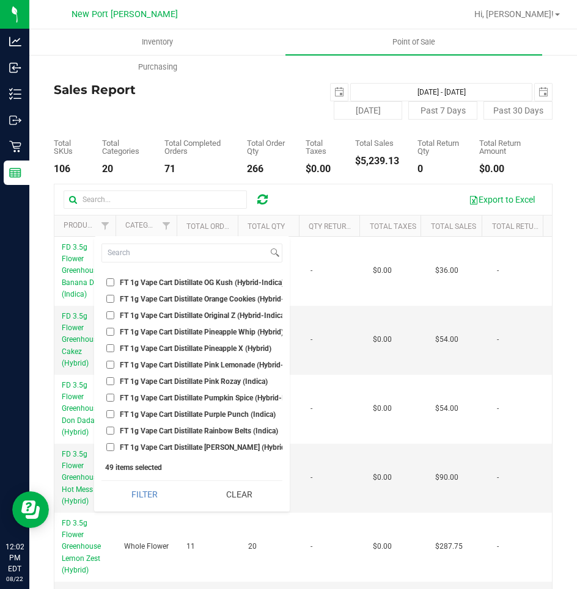
scroll to position [18386, 0]
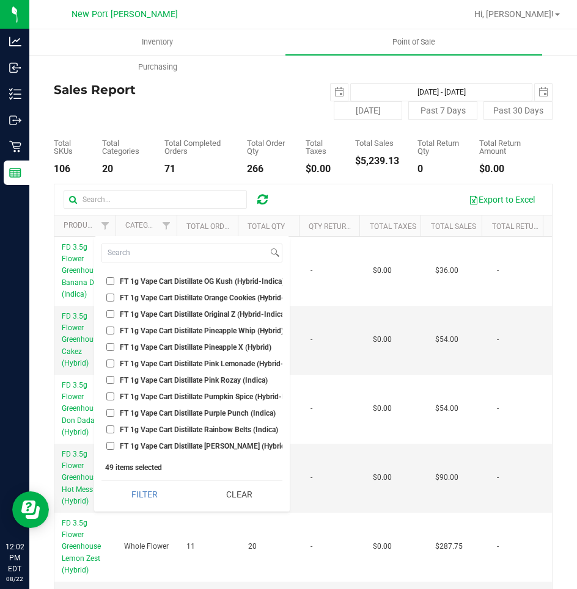
click at [110, 349] on input "FT 1g Vape Cart Distillate Pineapple X (Hybrid)" at bounding box center [110, 347] width 8 height 8
checkbox input "true"
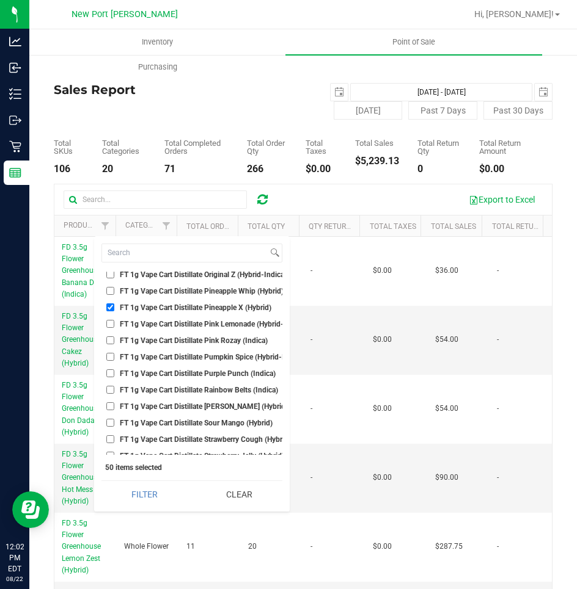
scroll to position [18447, 0]
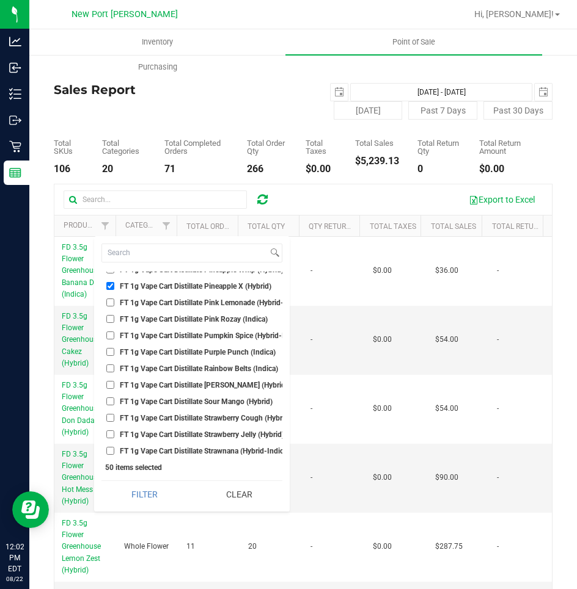
click at [109, 304] on input "FT 1g Vape Cart Distillate Pink Lemonade (Hybrid-Indica)" at bounding box center [110, 303] width 8 height 8
checkbox input "true"
click at [111, 351] on input "FT 1g Vape Cart Distillate Purple Punch (Indica)" at bounding box center [110, 352] width 8 height 8
checkbox input "true"
click at [109, 417] on input "FT 1g Vape Cart Distillate Strawberry Cough (Hybrid-Sativa)" at bounding box center [110, 418] width 8 height 8
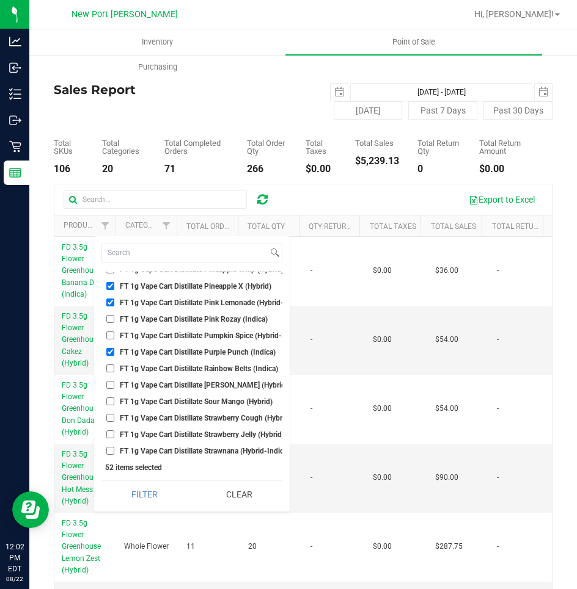
checkbox input "true"
click at [110, 432] on input "FT 1g Vape Cart Distillate Strawberry Jelly (Hybrid)" at bounding box center [110, 435] width 8 height 8
checkbox input "true"
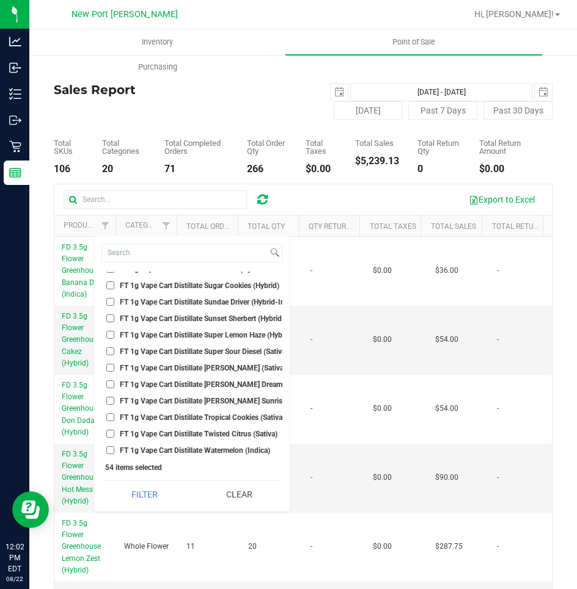
scroll to position [18630, 0]
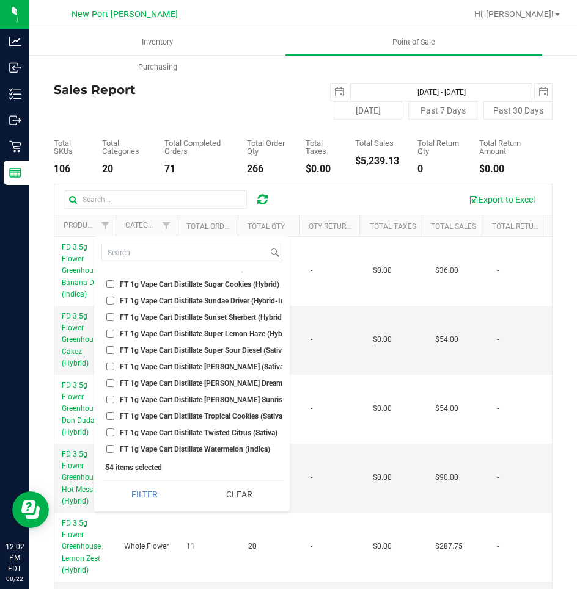
click at [112, 383] on input "FT 1g Vape Cart Distillate Tangie Dream (Sativa)" at bounding box center [110, 383] width 8 height 8
checkbox input "true"
click at [111, 416] on input "FT 1g Vape Cart Distillate Tropical Cookies (Sativa)" at bounding box center [110, 416] width 8 height 8
checkbox input "true"
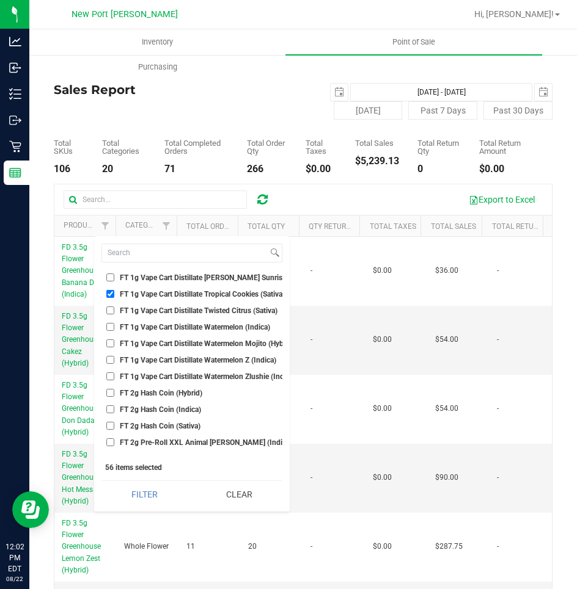
scroll to position [18814, 0]
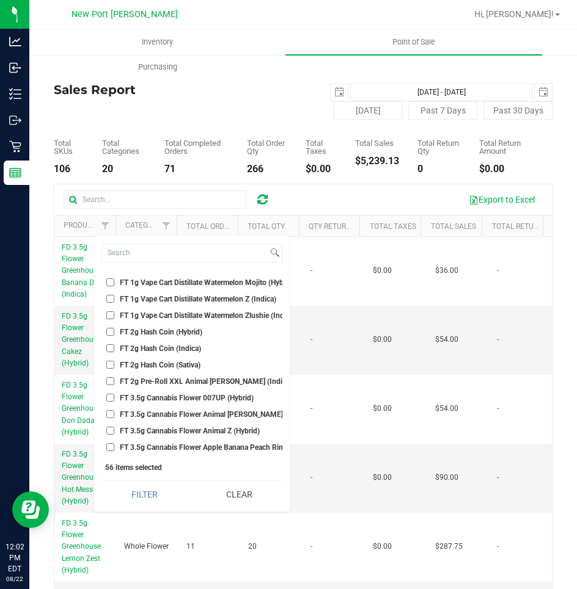
click at [111, 280] on input "FT 1g Vape Cart Distillate Watermelon Mojito (Hybrid)" at bounding box center [110, 283] width 8 height 8
checkbox input "true"
click at [111, 299] on input "FT 1g Vape Cart Distillate Watermelon Z (Indica)" at bounding box center [110, 299] width 8 height 8
checkbox input "true"
click at [111, 315] on input "FT 1g Vape Cart Distillate Watermelon Zlushie (Indica)" at bounding box center [110, 316] width 8 height 8
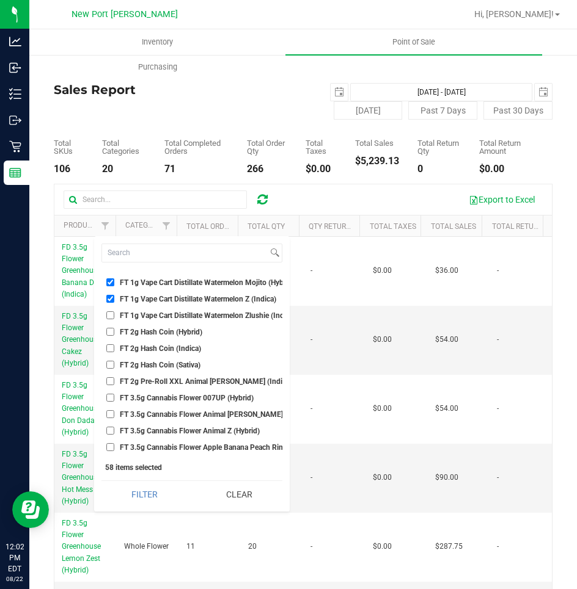
checkbox input "true"
click at [101, 481] on button "Filter" at bounding box center [144, 494] width 86 height 27
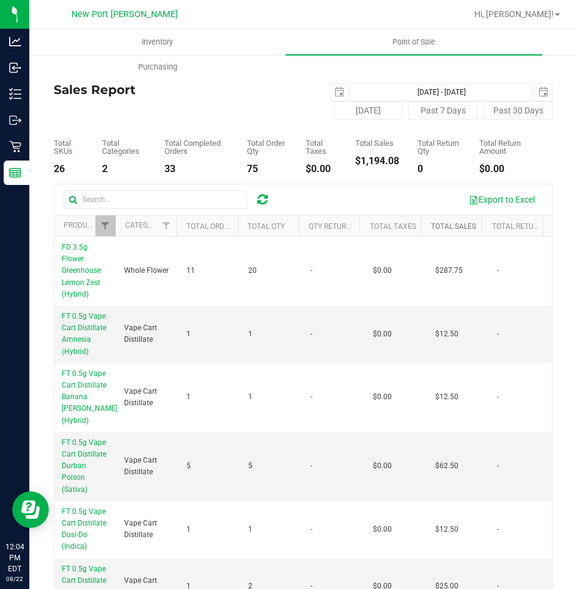
click at [431, 224] on link "Total Sales" at bounding box center [453, 226] width 45 height 9
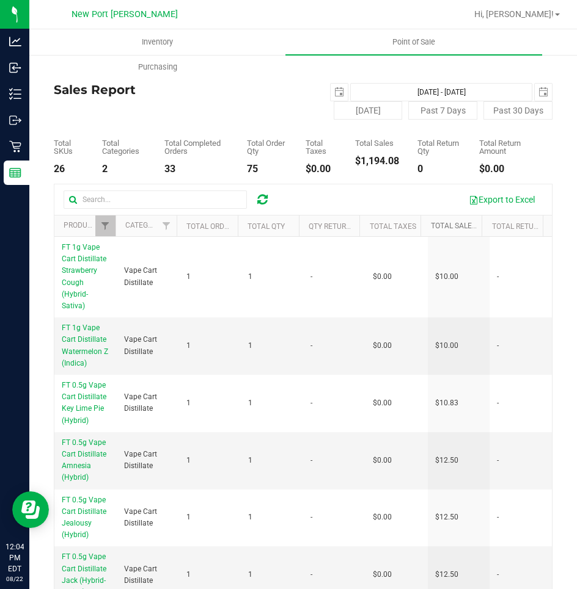
click at [432, 225] on link "Total Sales" at bounding box center [460, 226] width 59 height 9
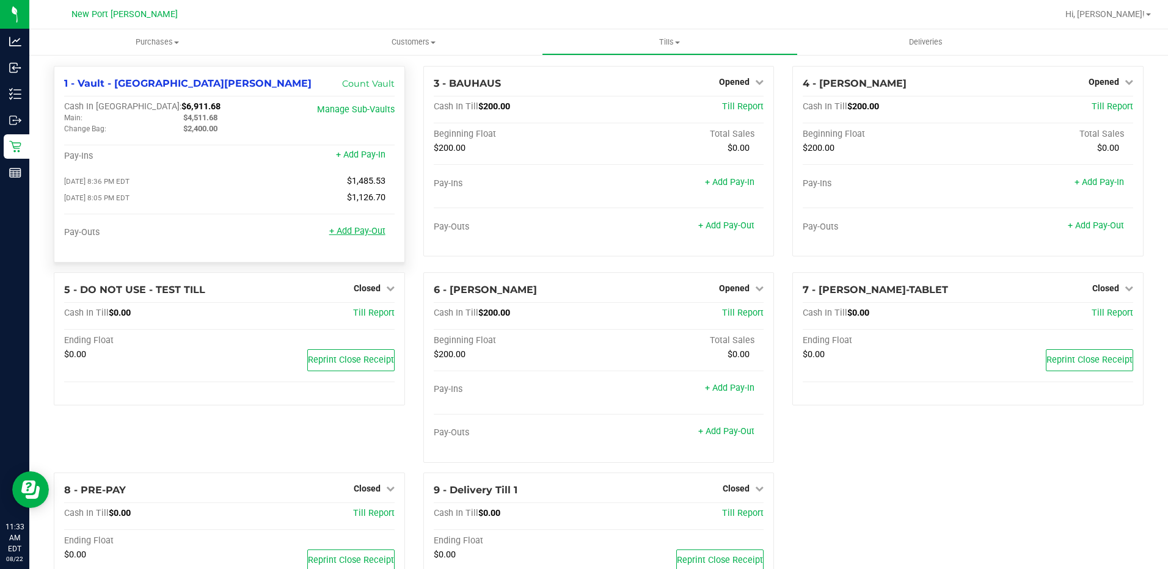
click at [356, 236] on link "+ Add Pay-Out" at bounding box center [357, 231] width 56 height 10
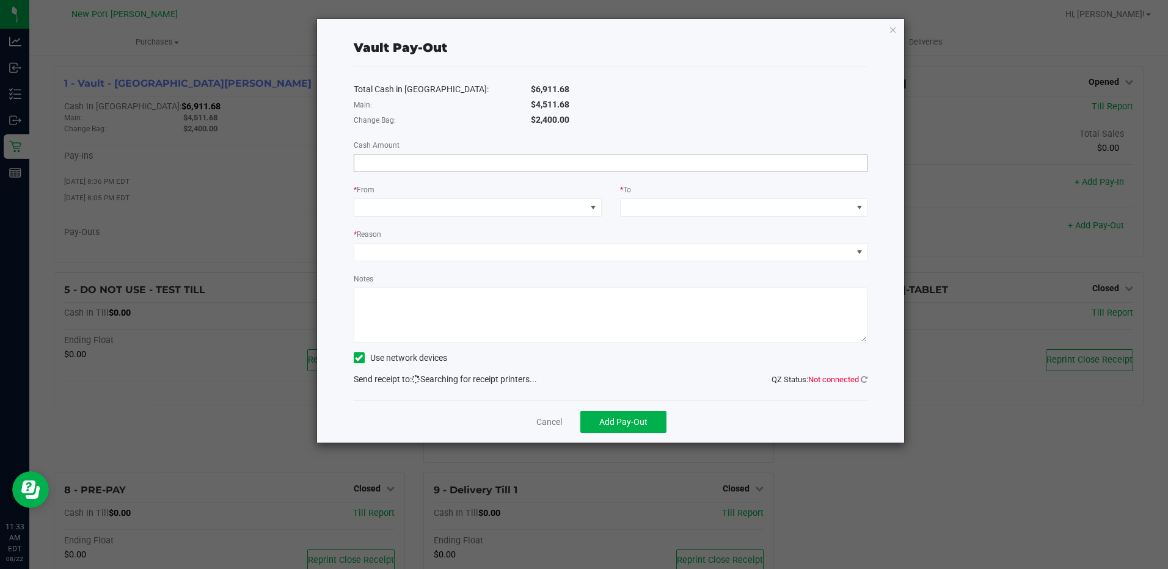
click at [404, 164] on input at bounding box center [610, 163] width 513 height 17
type input "$4,511.68"
click at [593, 210] on span at bounding box center [593, 208] width 10 height 10
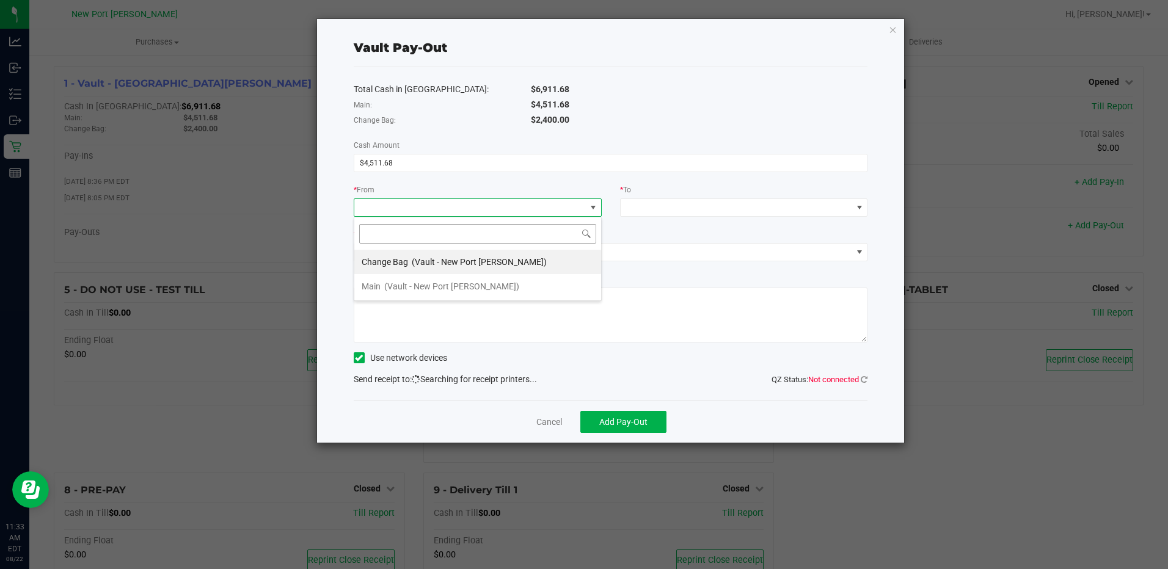
scroll to position [18, 248]
click at [415, 283] on span "(Vault - New Port Richey WC)" at bounding box center [451, 287] width 135 height 10
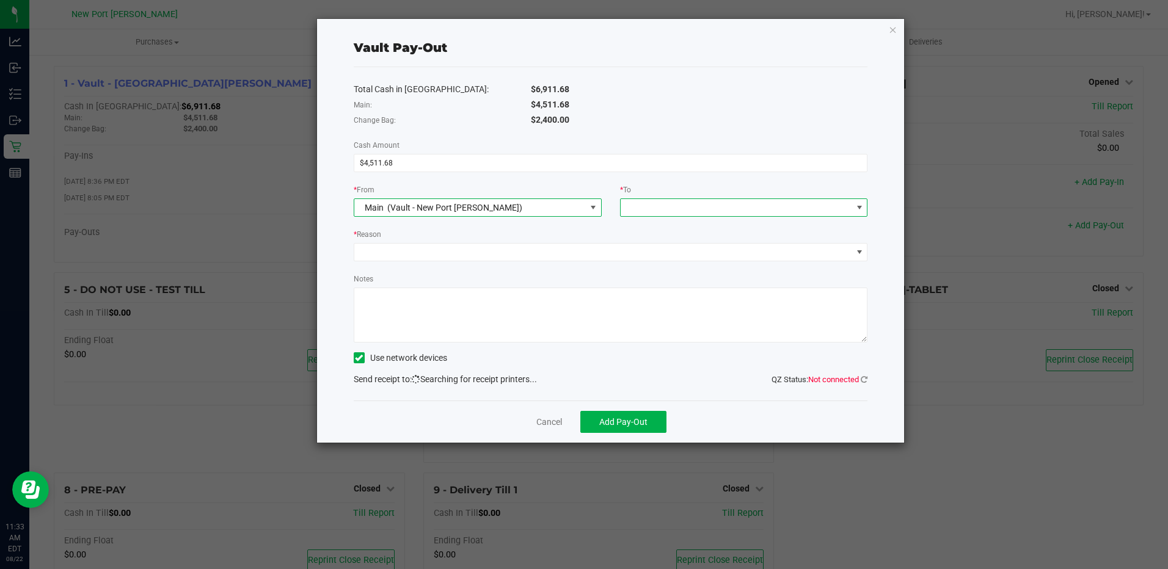
click at [855, 206] on span at bounding box center [860, 208] width 10 height 10
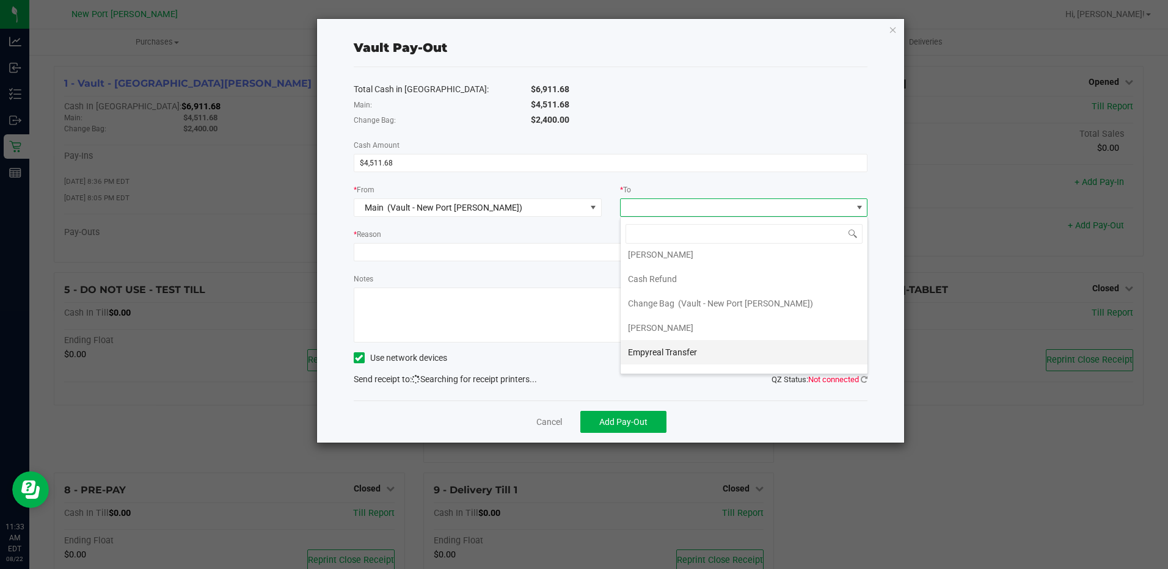
scroll to position [49, 0]
click at [678, 337] on span "Empyreal Transfer" at bounding box center [662, 335] width 69 height 10
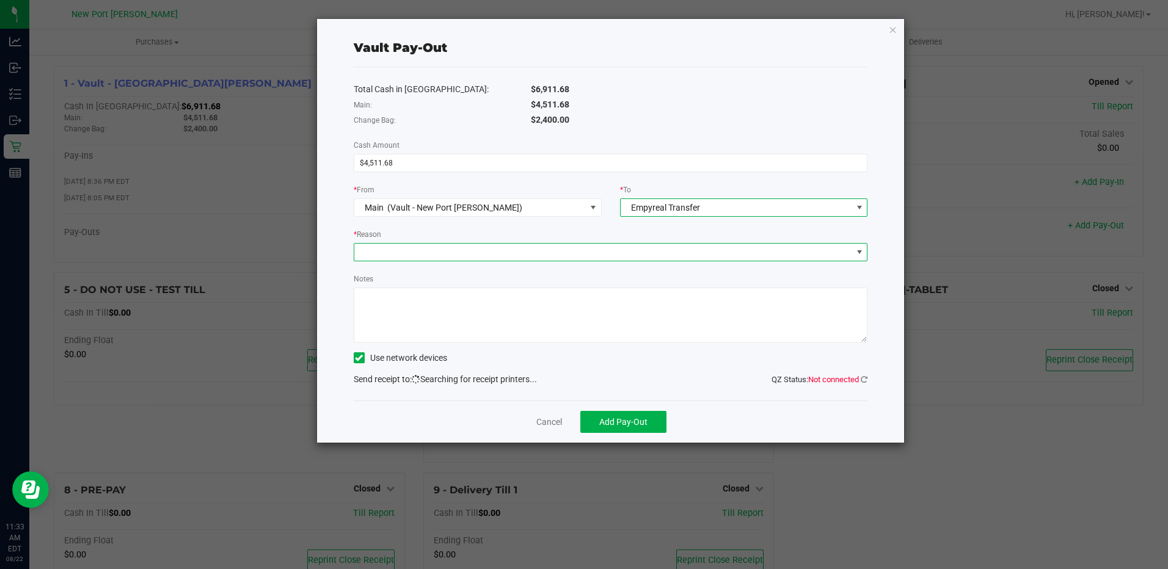
click at [859, 250] on span at bounding box center [860, 252] width 10 height 10
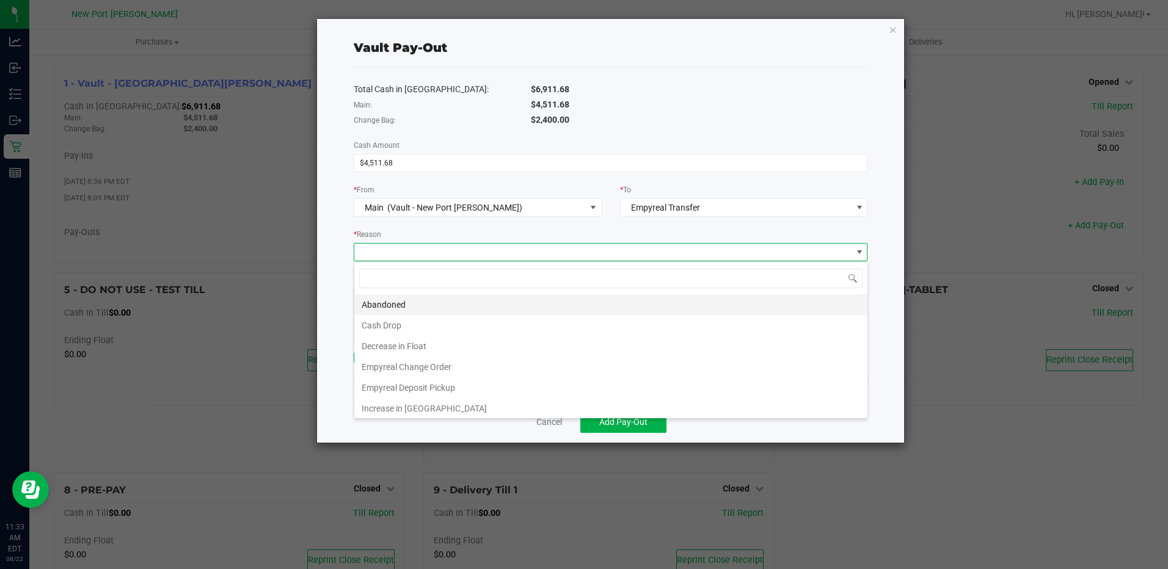
scroll to position [18, 514]
click at [415, 388] on li "Empyreal Deposit Pickup" at bounding box center [610, 387] width 513 height 21
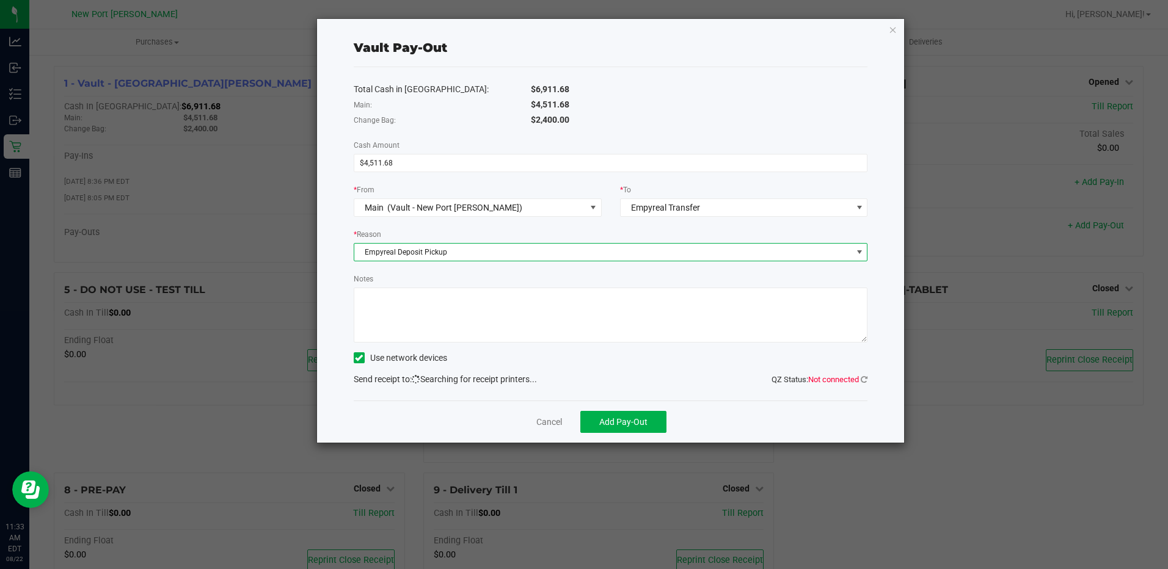
click at [419, 310] on textarea "Notes" at bounding box center [611, 315] width 514 height 55
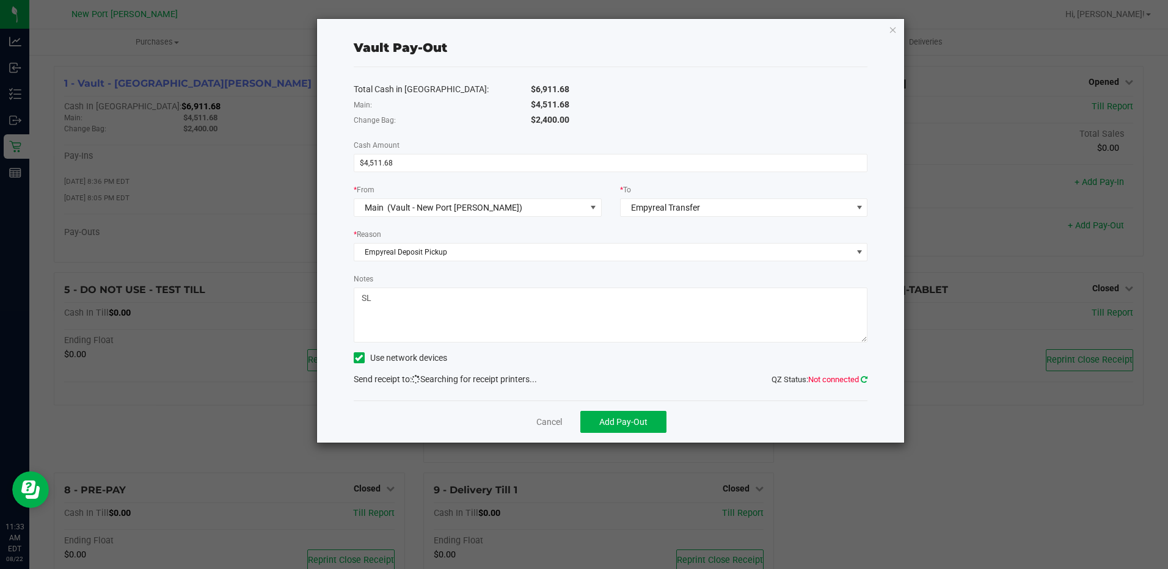
type textarea "SL"
click at [864, 378] on icon at bounding box center [864, 380] width 7 height 8
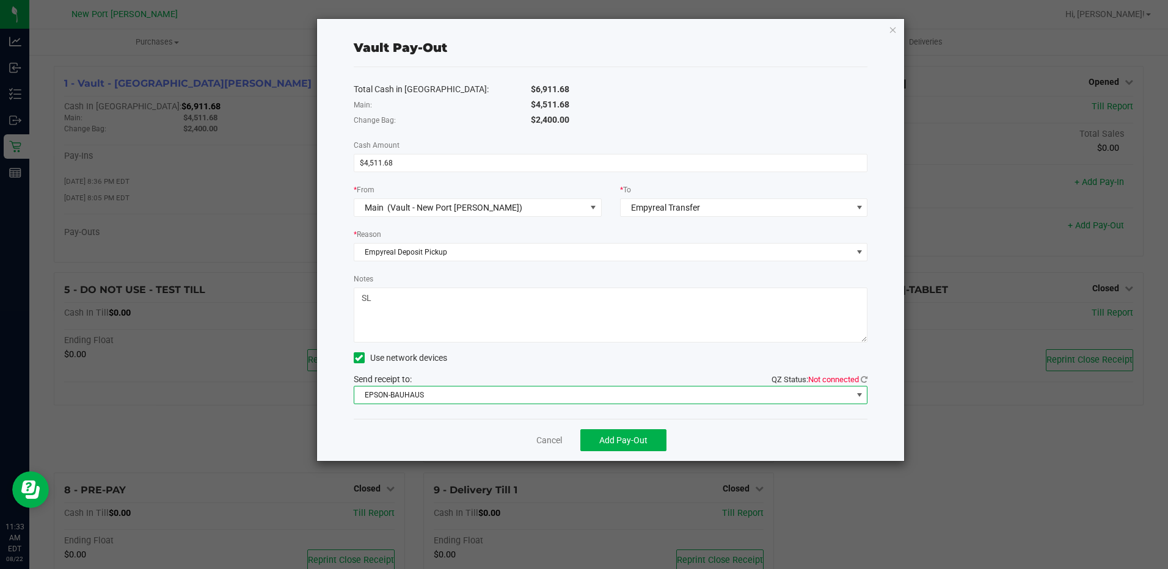
click at [857, 392] on span at bounding box center [860, 395] width 10 height 10
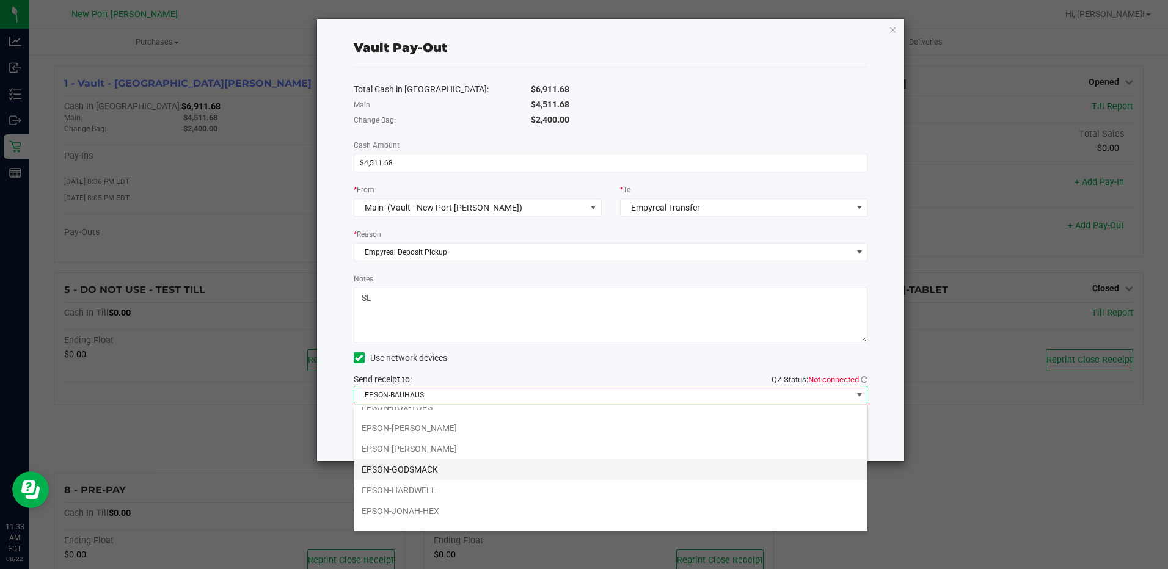
scroll to position [44, 0]
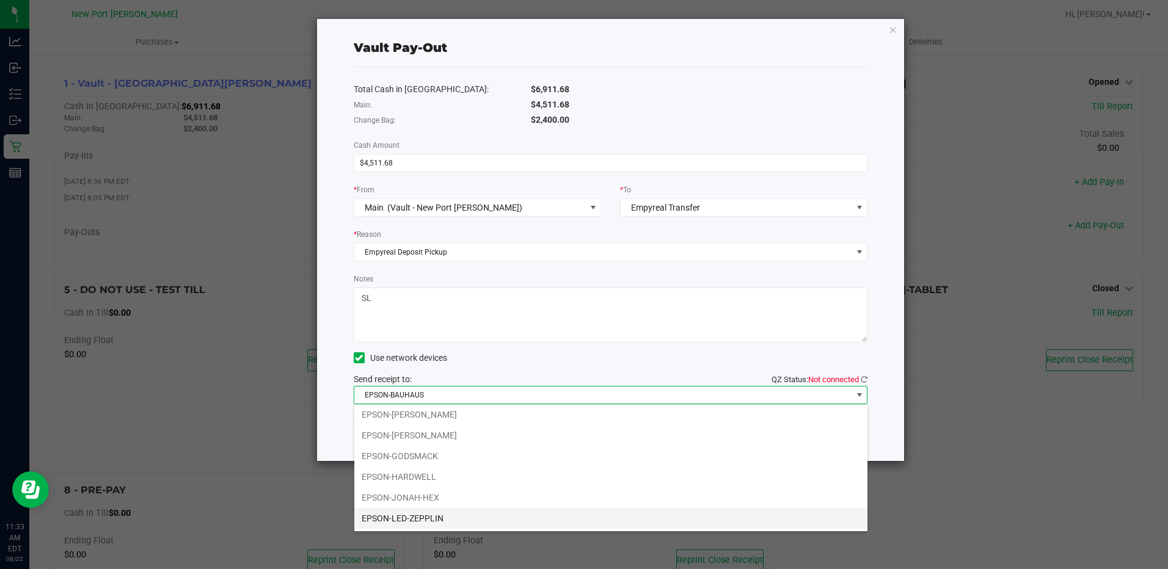
click at [407, 514] on li "EPSON-LED-ZEPPLIN" at bounding box center [610, 518] width 513 height 21
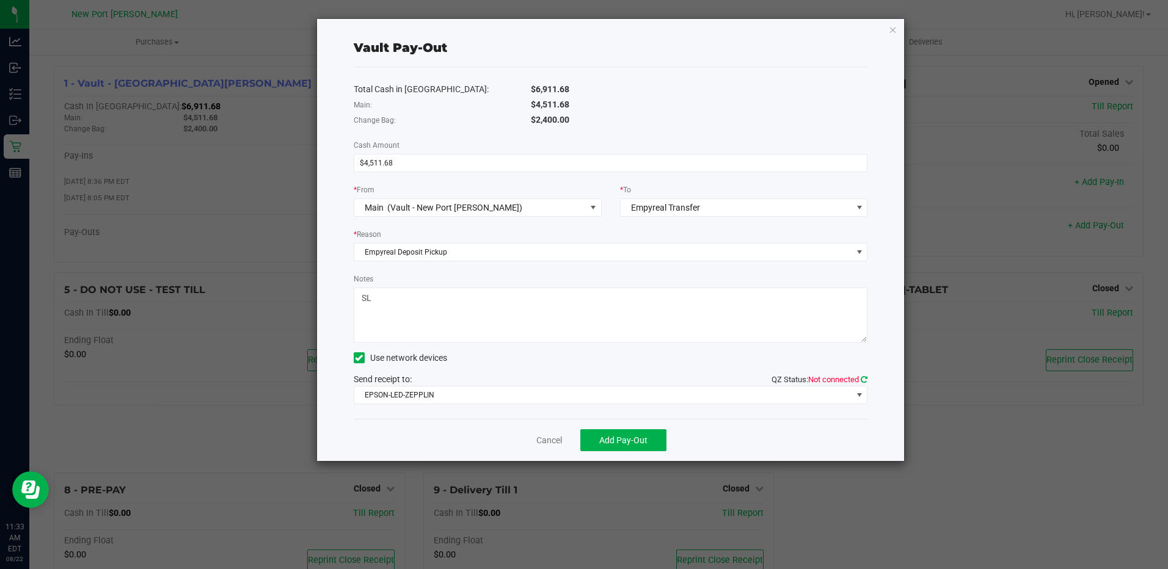
click at [866, 380] on icon at bounding box center [864, 380] width 7 height 8
click at [619, 440] on span "Add Pay-Out" at bounding box center [623, 441] width 48 height 10
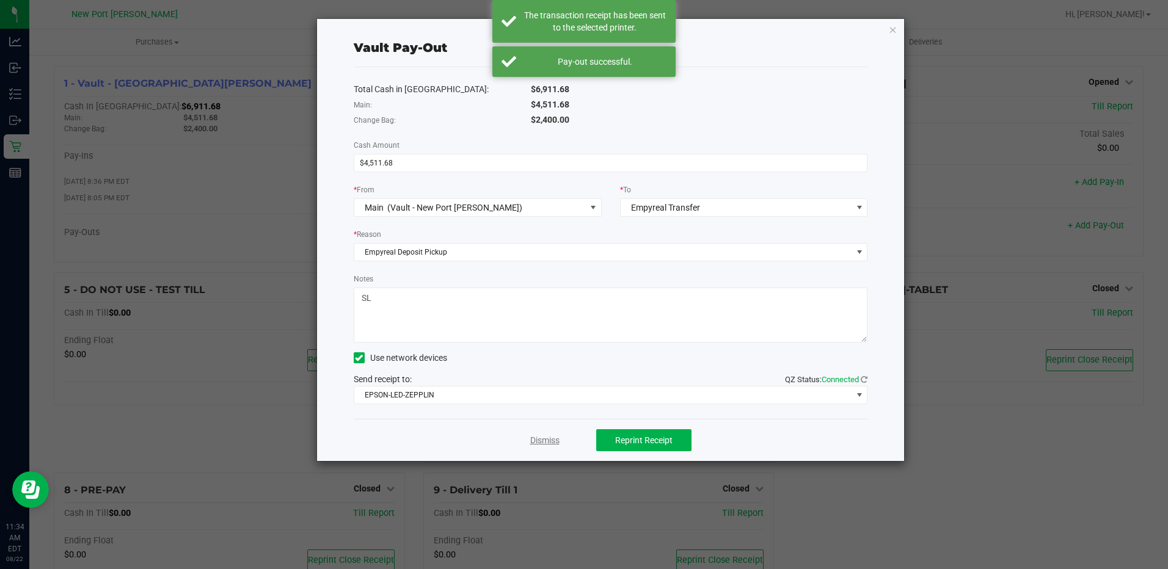
click at [546, 439] on link "Dismiss" at bounding box center [544, 440] width 29 height 13
